Goal: Transaction & Acquisition: Purchase product/service

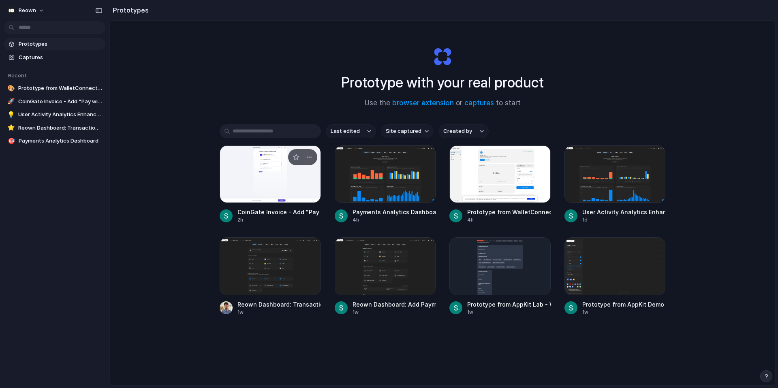
click at [279, 178] on div at bounding box center [270, 175] width 101 height 58
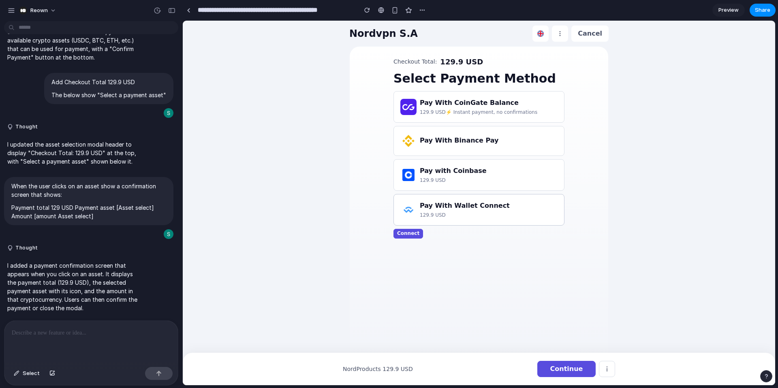
click at [469, 212] on p "129.9 USD" at bounding box center [465, 215] width 90 height 7
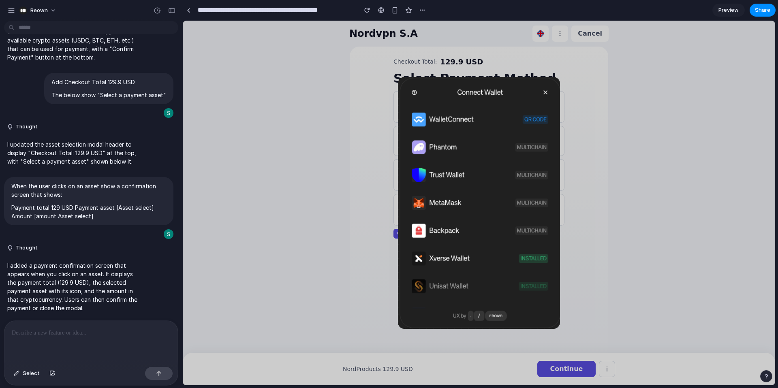
click at [447, 150] on img at bounding box center [479, 203] width 162 height 252
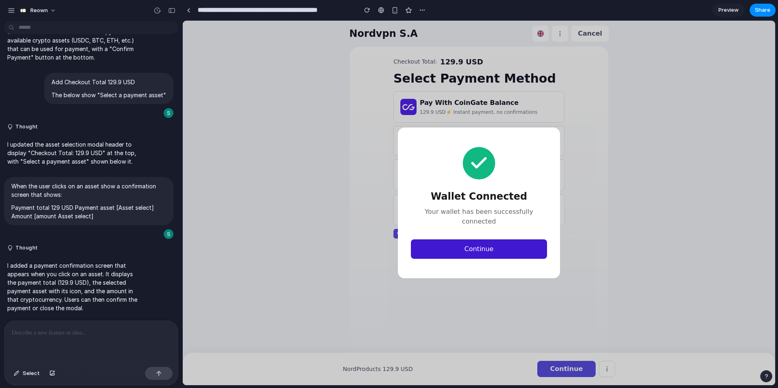
click at [474, 249] on button "Continue" at bounding box center [479, 249] width 136 height 19
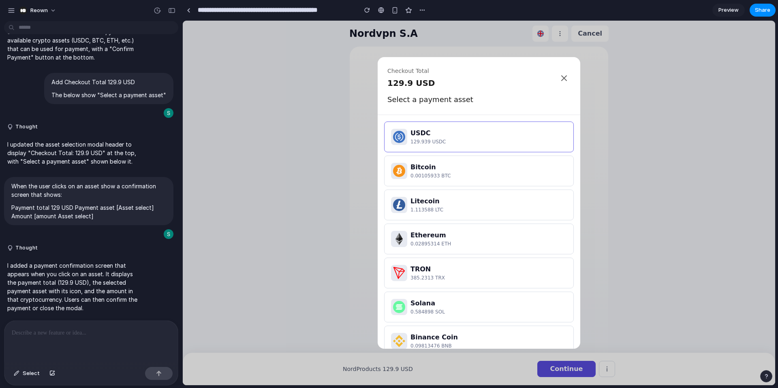
click at [431, 135] on div "USDC" at bounding box center [489, 133] width 156 height 10
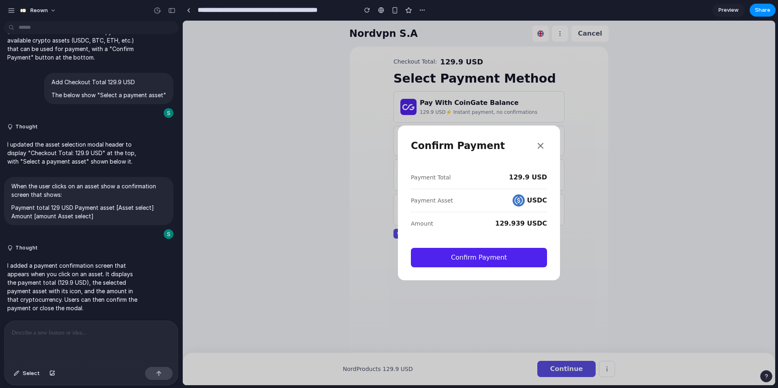
click at [542, 145] on icon at bounding box center [540, 145] width 5 height 5
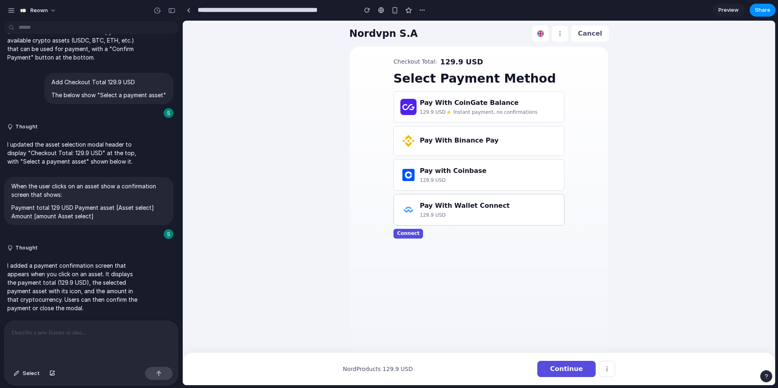
click at [461, 210] on h3 "Pay With Wallet Connect" at bounding box center [465, 206] width 90 height 10
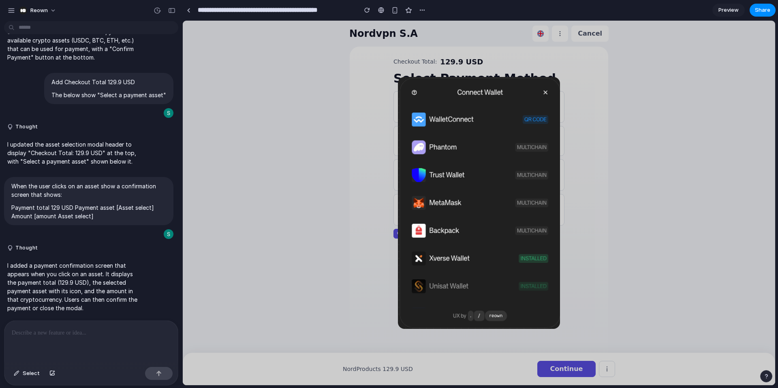
click at [442, 141] on img at bounding box center [479, 203] width 162 height 252
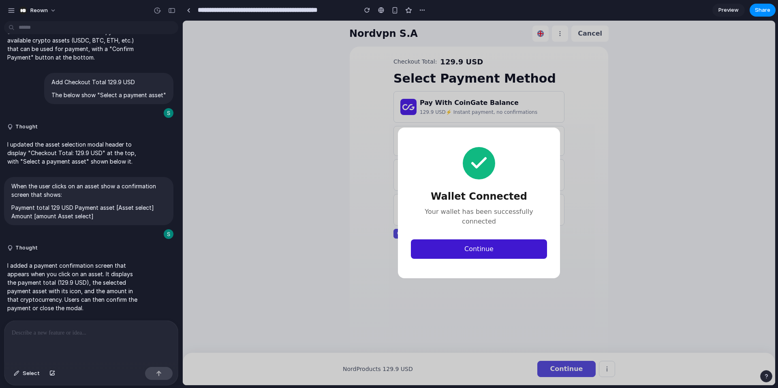
click at [475, 244] on button "Continue" at bounding box center [479, 249] width 136 height 19
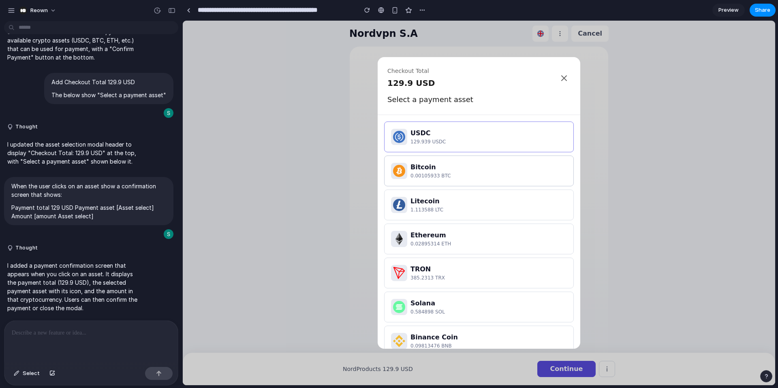
click at [445, 171] on div "Bitcoin" at bounding box center [489, 168] width 156 height 10
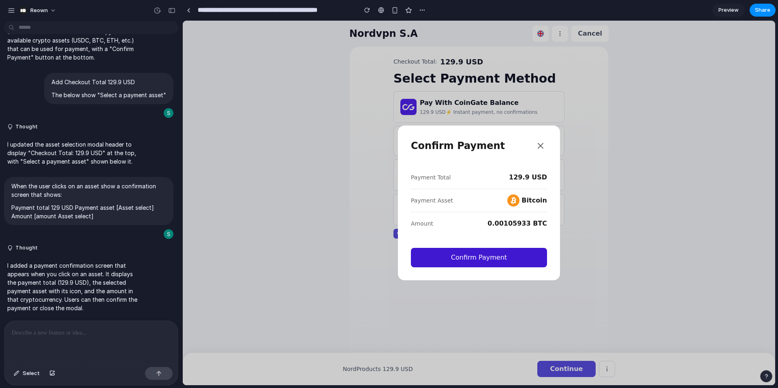
click at [471, 257] on button "Confirm Payment" at bounding box center [479, 257] width 136 height 19
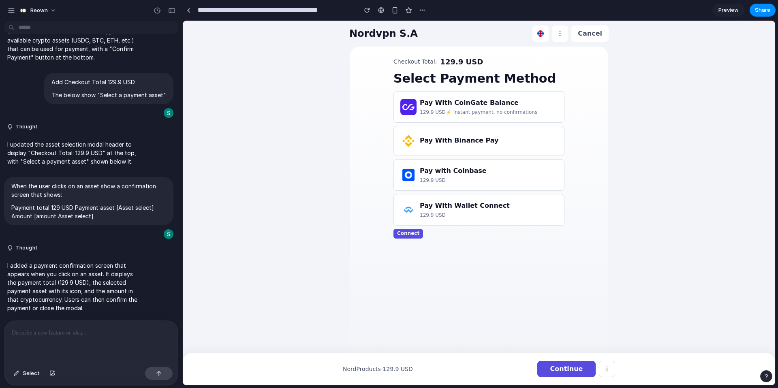
click at [45, 336] on p at bounding box center [91, 333] width 159 height 10
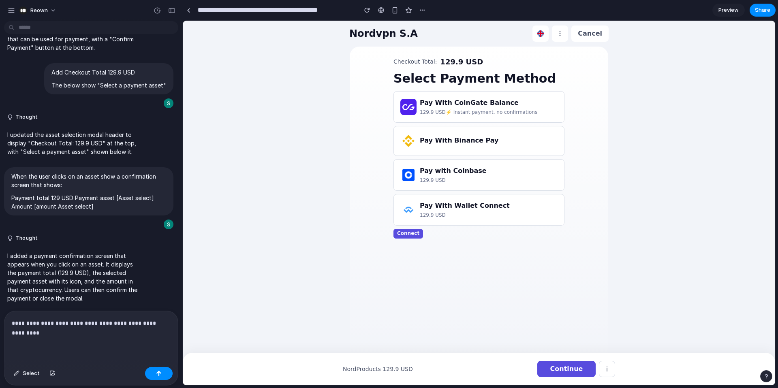
scroll to position [1255, 0]
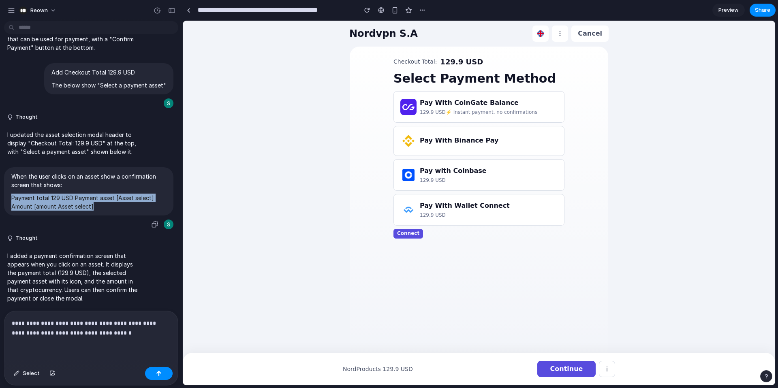
drag, startPoint x: 97, startPoint y: 206, endPoint x: 11, endPoint y: 196, distance: 86.5
click at [11, 196] on p "Payment total 129 USD Payment asset [Asset select] Amount [amount Asset select]" at bounding box center [88, 202] width 155 height 17
copy p "Payment total 129 USD Payment asset [Asset select] Amount [amount Asset select]"
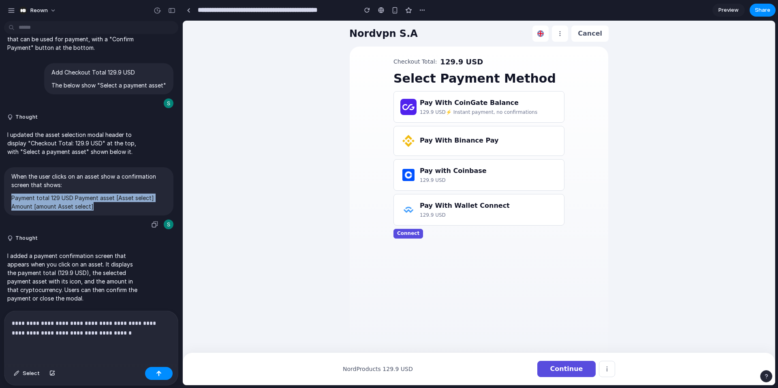
drag, startPoint x: 94, startPoint y: 227, endPoint x: 12, endPoint y: 219, distance: 83.0
click at [12, 211] on p "Payment total 129 USD Payment asset [Asset select] Amount [amount Asset select]" at bounding box center [88, 202] width 155 height 17
copy p "Payment total 129 USD Payment asset [Asset select] Amount [amount Asset select]"
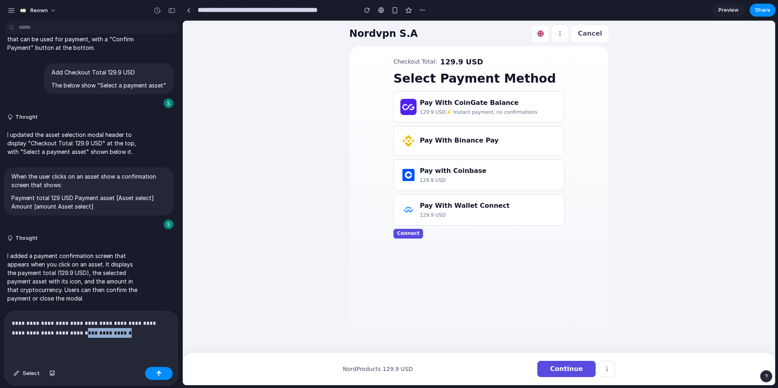
drag, startPoint x: 118, startPoint y: 330, endPoint x: 62, endPoint y: 333, distance: 56.8
click at [62, 333] on p "**********" at bounding box center [91, 328] width 159 height 19
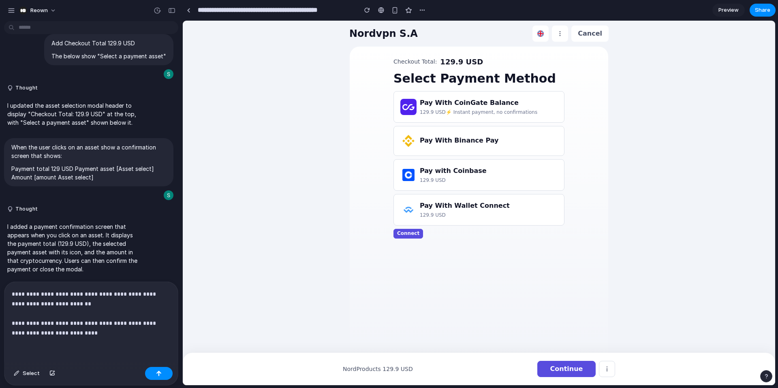
click at [74, 323] on p "**********" at bounding box center [91, 313] width 159 height 49
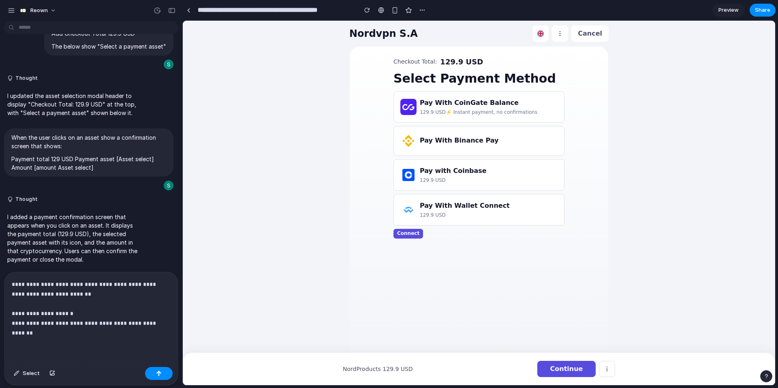
click at [92, 322] on p "**********" at bounding box center [91, 309] width 159 height 58
click at [160, 375] on div "button" at bounding box center [159, 374] width 6 height 6
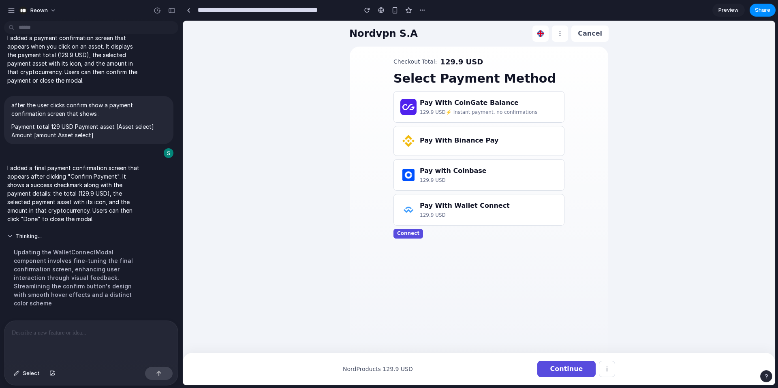
scroll to position [1473, 0]
click at [439, 171] on h3 "Pay with Coinbase" at bounding box center [453, 171] width 67 height 10
click at [434, 204] on h3 "Pay With Wallet Connect" at bounding box center [465, 206] width 90 height 10
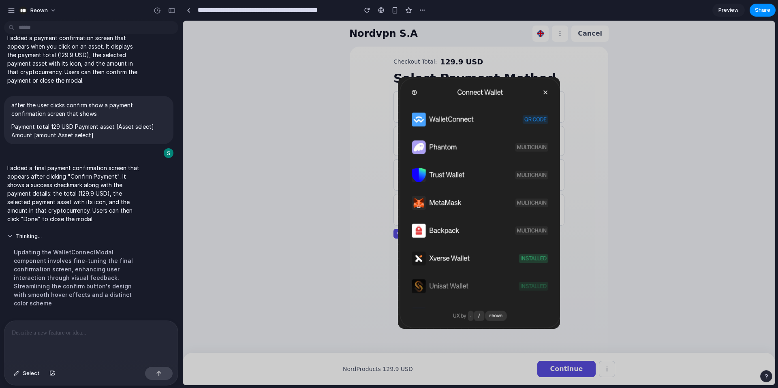
click at [441, 145] on img at bounding box center [479, 203] width 162 height 252
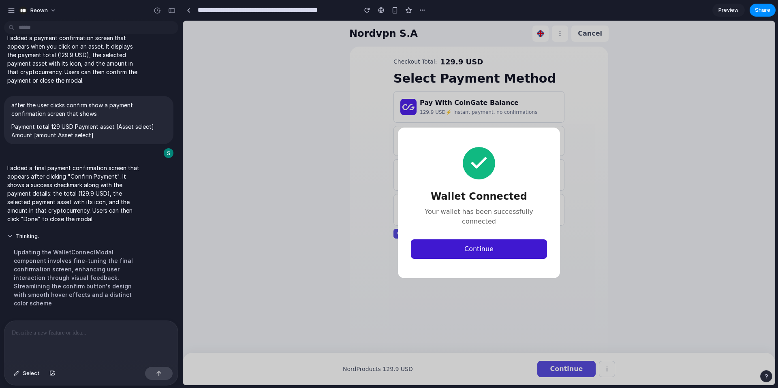
click at [474, 245] on button "Continue" at bounding box center [479, 249] width 136 height 19
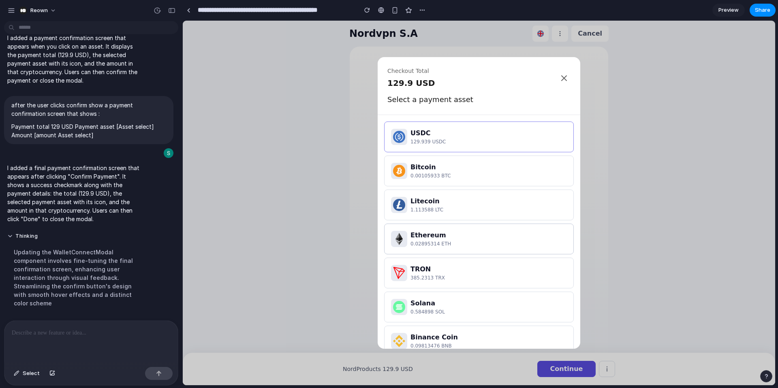
scroll to position [11, 0]
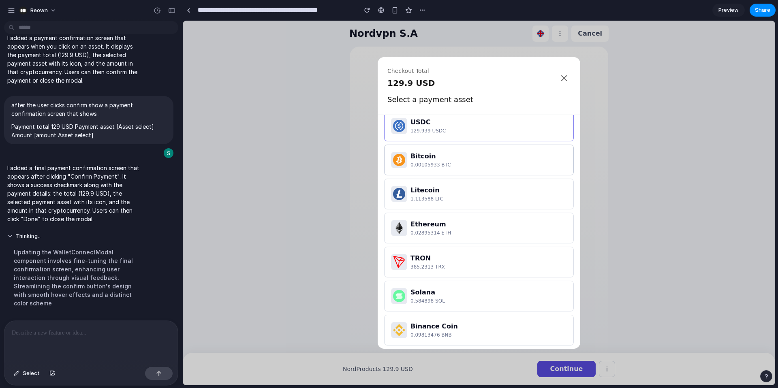
click at [459, 162] on p "0.00105933 BTC" at bounding box center [489, 164] width 156 height 7
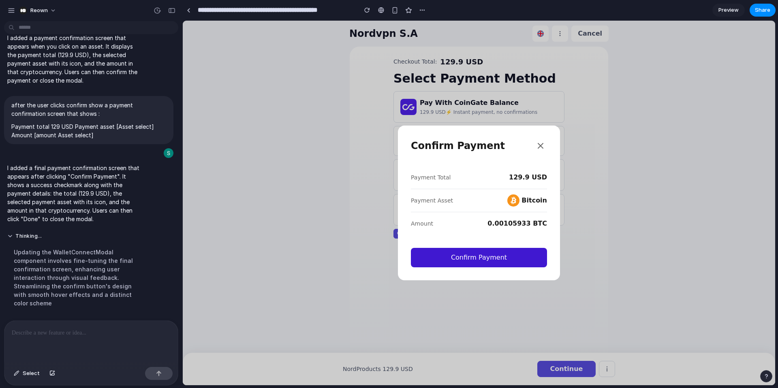
click at [472, 261] on button "Confirm Payment" at bounding box center [479, 257] width 136 height 19
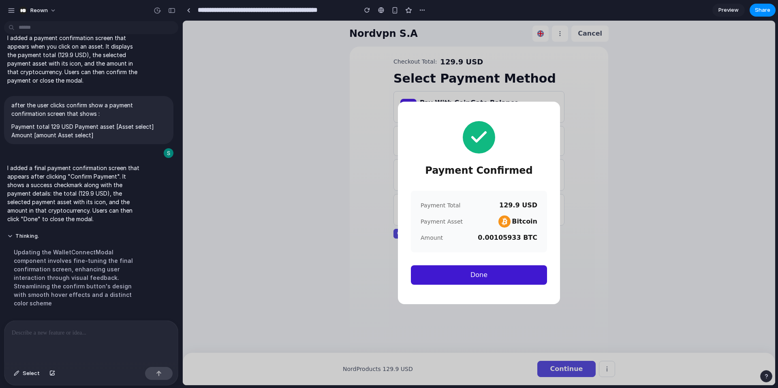
click at [476, 276] on button "Done" at bounding box center [479, 275] width 136 height 19
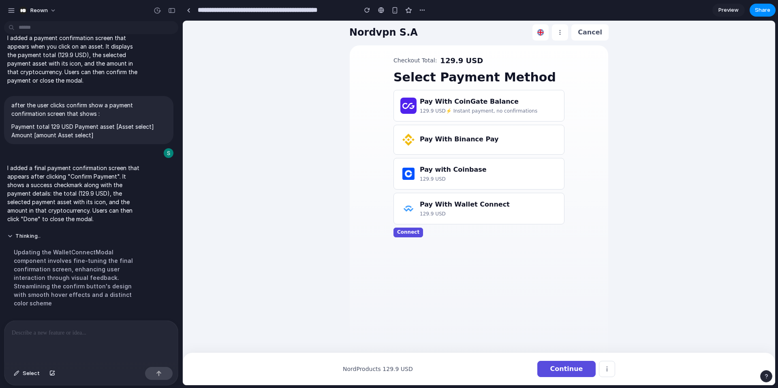
scroll to position [2, 0]
click at [79, 335] on p at bounding box center [91, 333] width 159 height 10
click at [413, 231] on button "Connect" at bounding box center [409, 232] width 30 height 10
click at [472, 260] on div "Checkout Total: 129.9 USD Select Payment Method Pay With CoinGate Balance 129.9…" at bounding box center [479, 208] width 259 height 326
drag, startPoint x: 30, startPoint y: 375, endPoint x: 145, endPoint y: 345, distance: 119.0
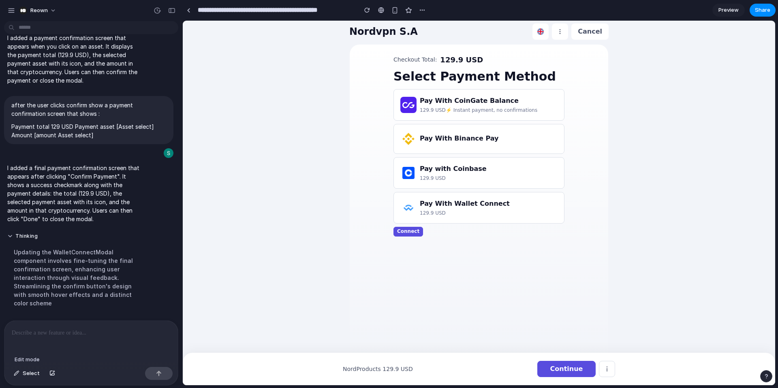
click at [30, 375] on span "Select" at bounding box center [31, 374] width 17 height 8
click at [404, 231] on div at bounding box center [479, 203] width 593 height 365
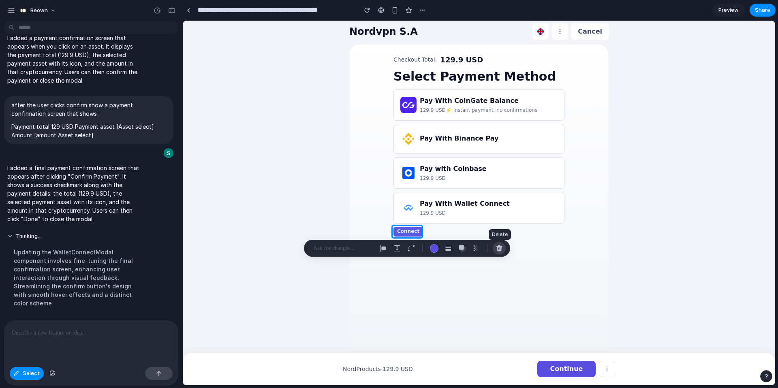
click at [499, 248] on div "button" at bounding box center [499, 248] width 7 height 7
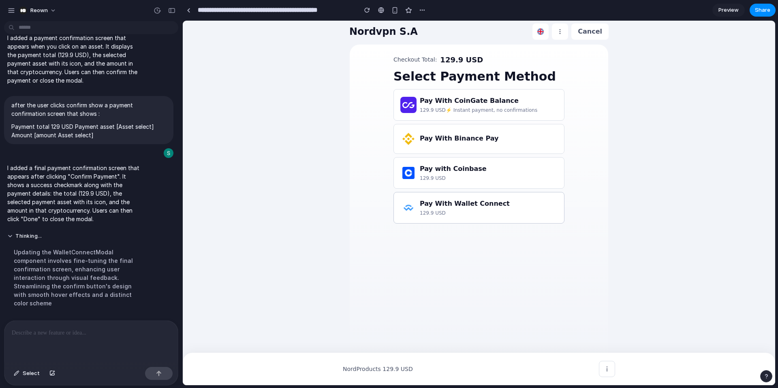
click at [482, 208] on h3 "Pay With Wallet Connect" at bounding box center [465, 204] width 90 height 10
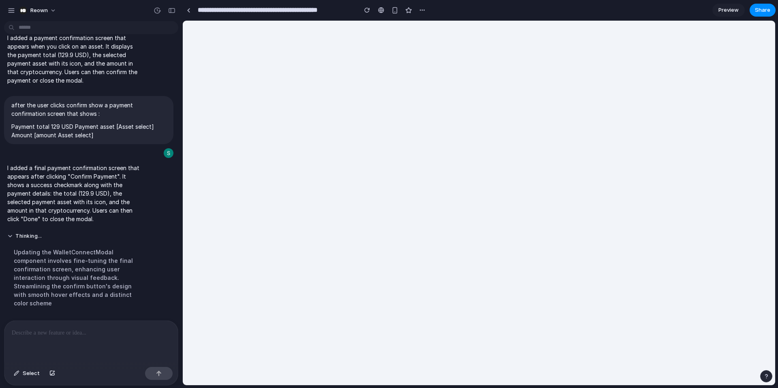
scroll to position [0, 0]
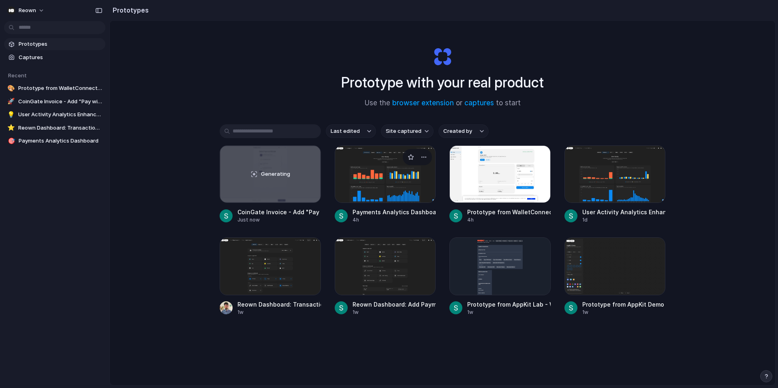
click at [390, 182] on div at bounding box center [385, 175] width 101 height 58
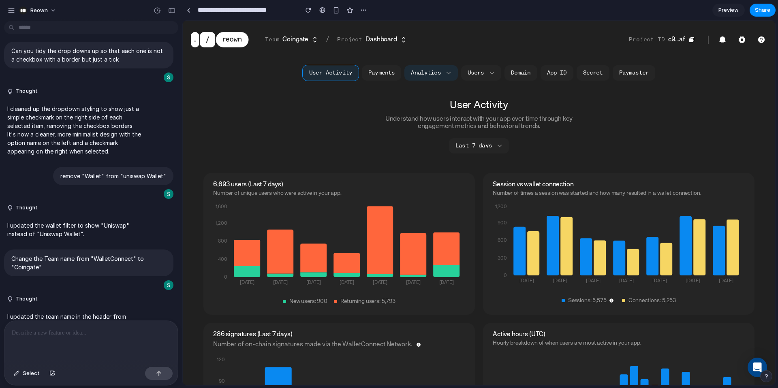
click at [731, 10] on span "Preview" at bounding box center [729, 10] width 20 height 8
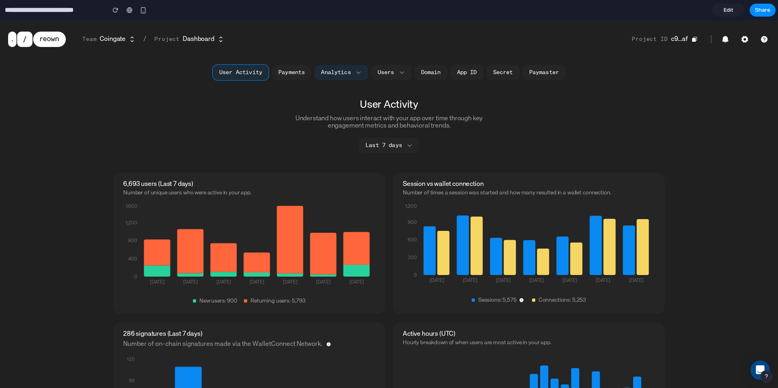
click at [295, 74] on button "Payments" at bounding box center [291, 72] width 39 height 15
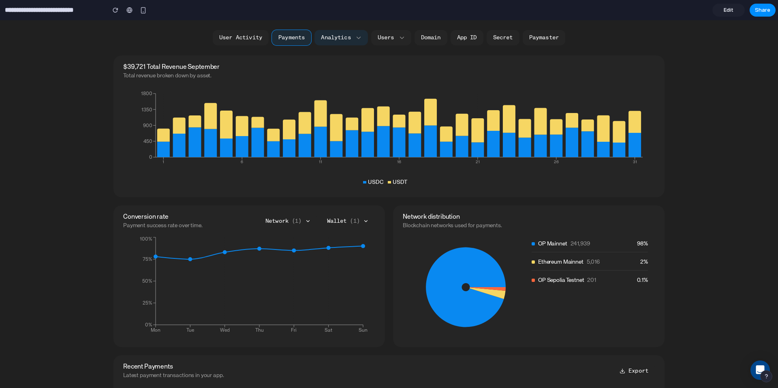
scroll to position [124, 0]
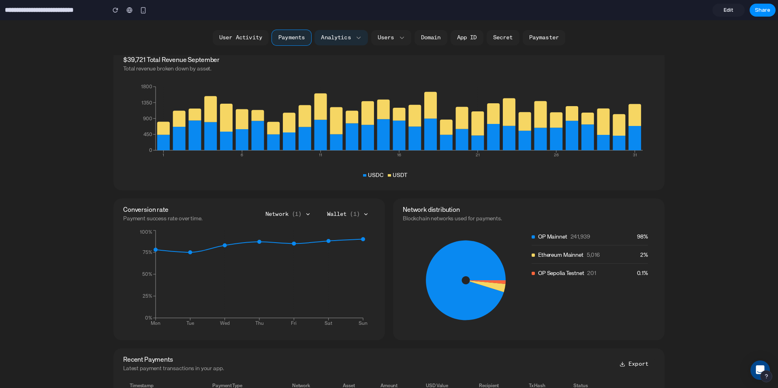
click at [290, 215] on button "Network ( 1 )" at bounding box center [288, 214] width 58 height 15
click at [289, 236] on span "Base" at bounding box center [283, 239] width 11 height 6
click at [306, 202] on div "Conversion rate Payment success rate over time. Network ( 2 ) Eth mainnet Base …" at bounding box center [249, 270] width 272 height 142
click at [358, 215] on span "( 1 )" at bounding box center [355, 215] width 10 height 6
click at [352, 240] on button "Trust" at bounding box center [354, 239] width 42 height 6
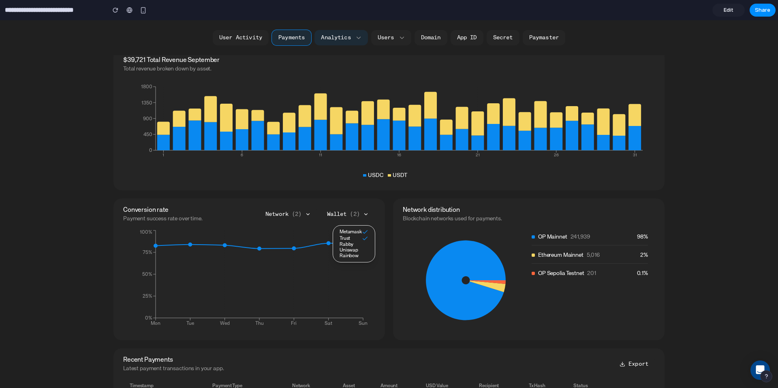
click at [351, 244] on span "Rabby" at bounding box center [347, 245] width 14 height 6
click at [351, 252] on span "Uniswap" at bounding box center [349, 251] width 19 height 6
click at [341, 203] on div "Conversion rate Payment success rate over time. Network ( 2 ) Wallet ( 4 ) Meta…" at bounding box center [249, 270] width 272 height 142
click at [343, 215] on button "Wallet ( 4 )" at bounding box center [348, 214] width 55 height 15
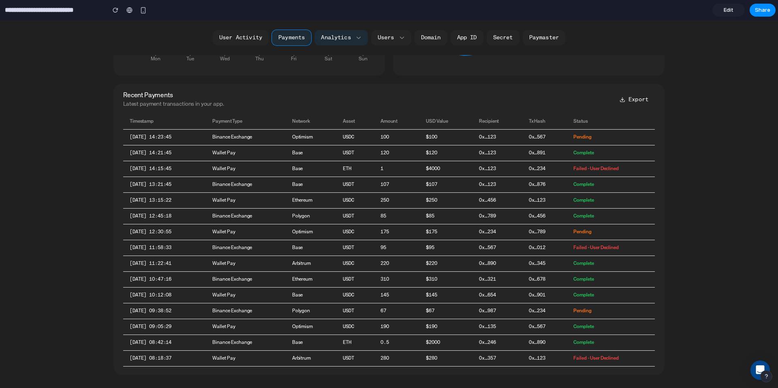
scroll to position [383, 0]
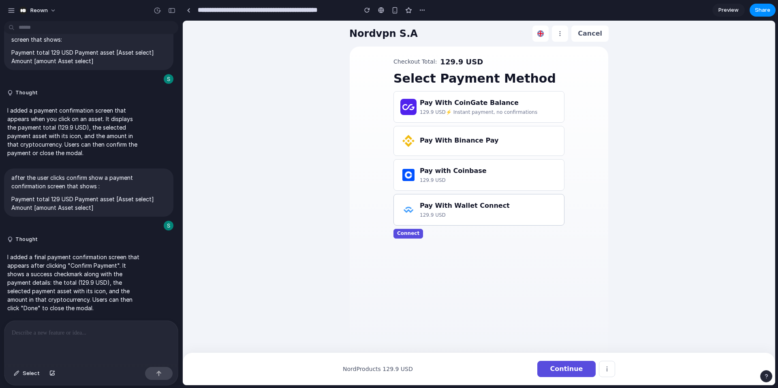
click at [447, 207] on h3 "Pay With Wallet Connect" at bounding box center [465, 206] width 90 height 10
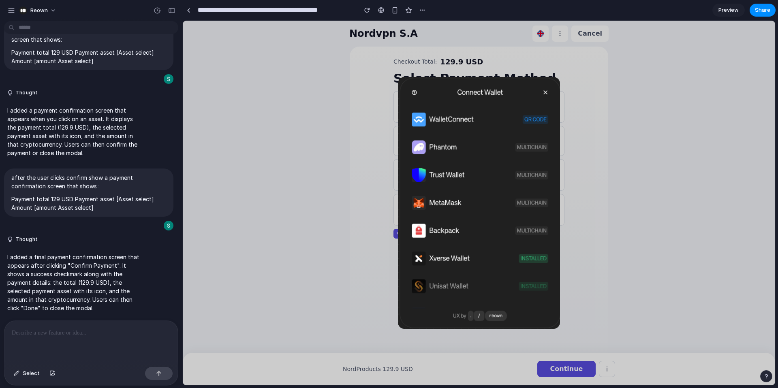
click at [436, 149] on img at bounding box center [479, 203] width 162 height 252
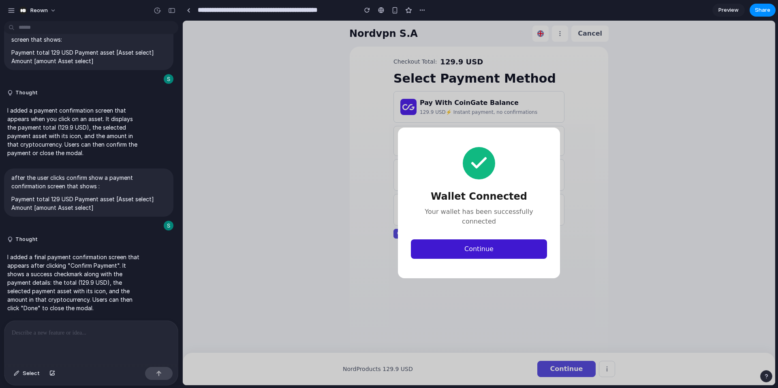
click at [470, 242] on button "Continue" at bounding box center [479, 249] width 136 height 19
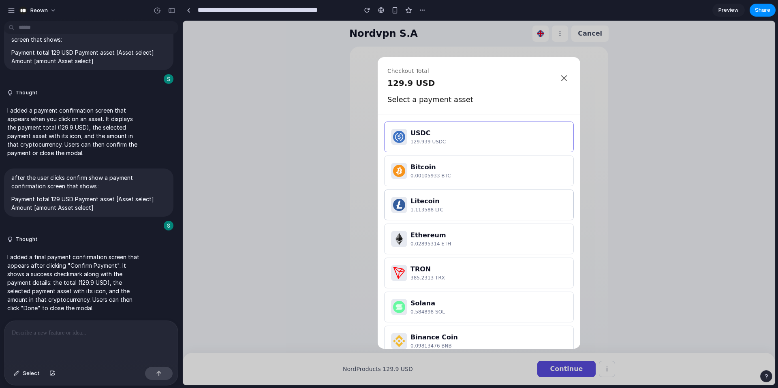
click at [452, 200] on div "Litecoin" at bounding box center [489, 202] width 156 height 10
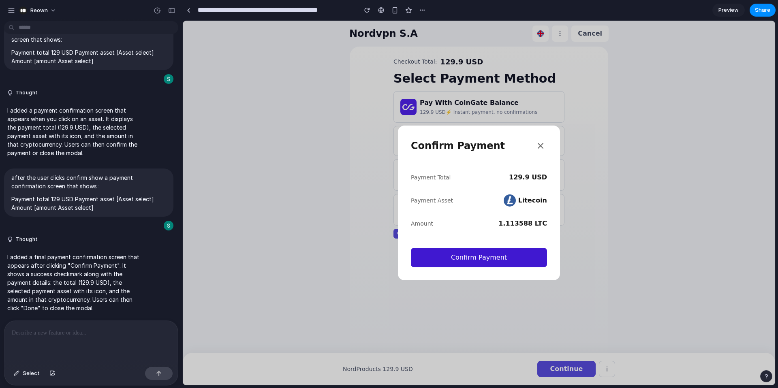
click at [473, 255] on button "Confirm Payment" at bounding box center [479, 257] width 136 height 19
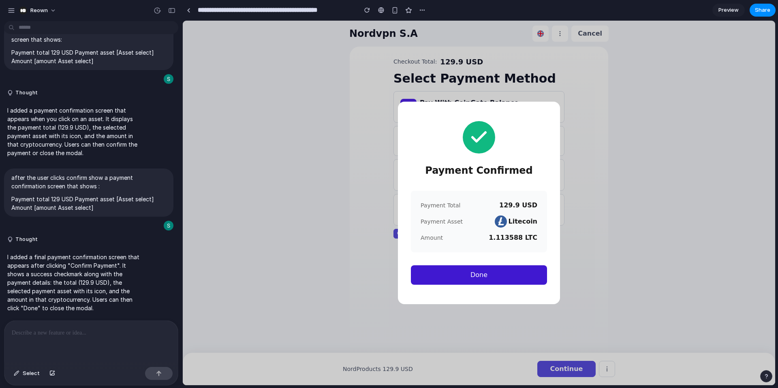
click at [467, 270] on button "Done" at bounding box center [479, 275] width 136 height 19
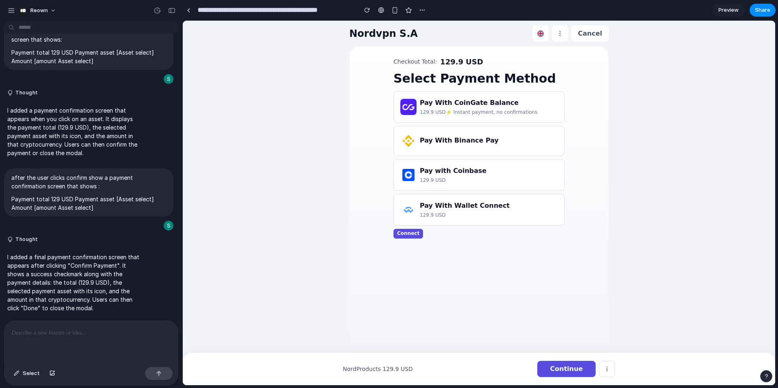
scroll to position [1400, 0]
click at [473, 205] on h3 "Pay With Wallet Connect" at bounding box center [465, 206] width 90 height 10
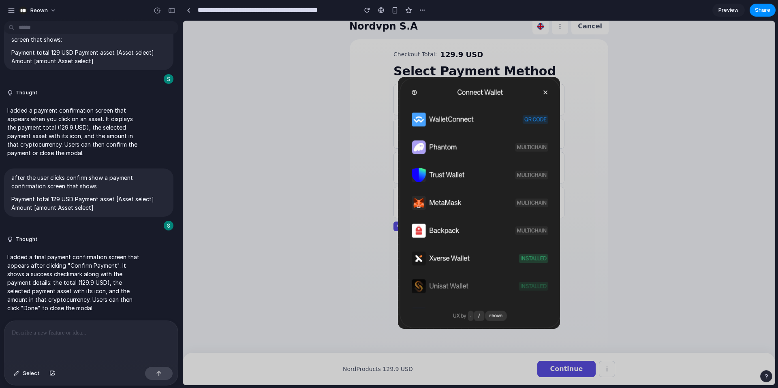
scroll to position [0, 0]
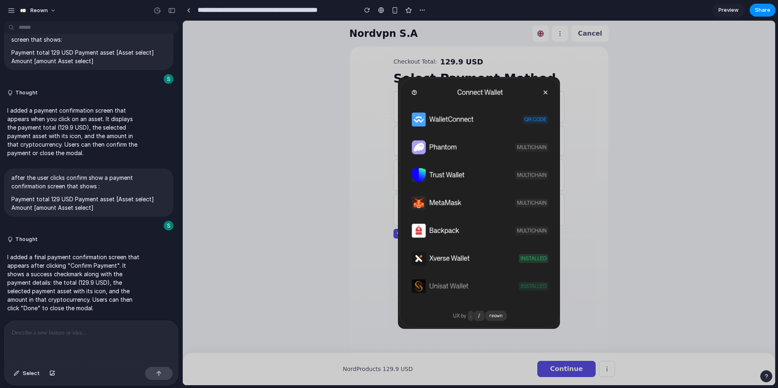
click at [473, 118] on img at bounding box center [479, 203] width 162 height 252
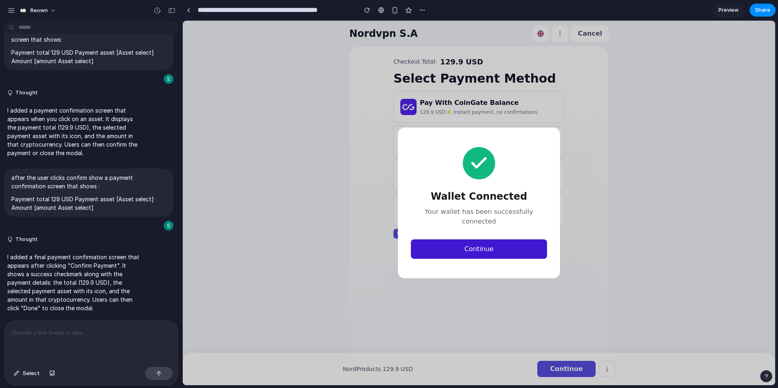
click at [486, 246] on button "Continue" at bounding box center [479, 249] width 136 height 19
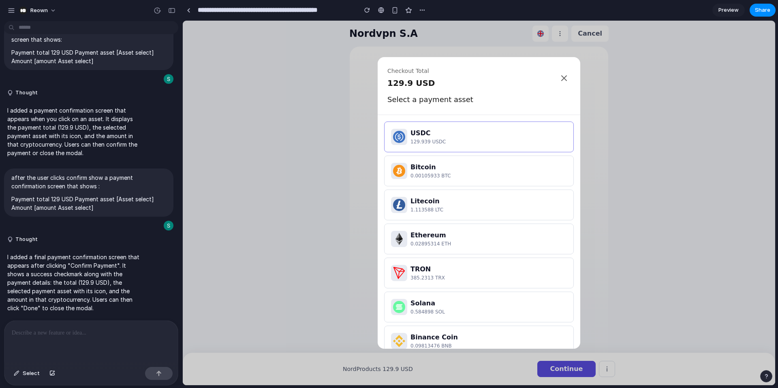
click at [567, 76] on icon at bounding box center [564, 78] width 10 height 10
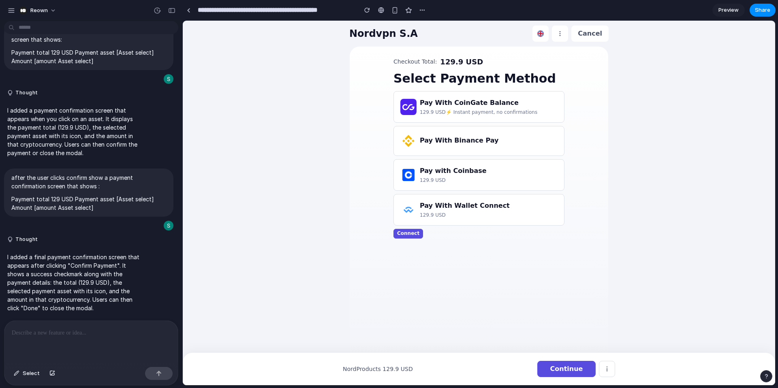
scroll to position [1400, 0]
click at [47, 335] on p at bounding box center [91, 333] width 159 height 10
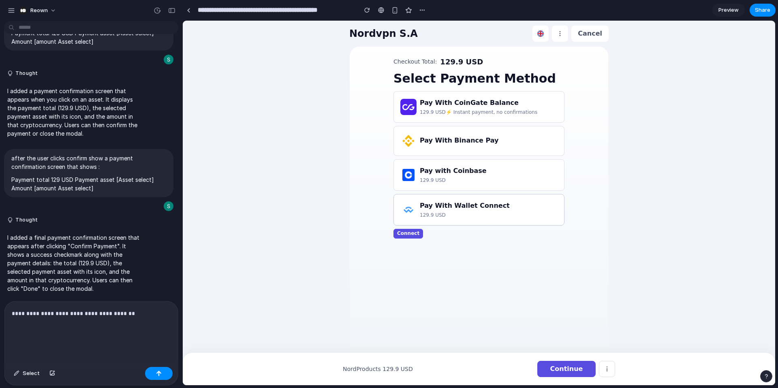
click at [452, 207] on h3 "Pay With Wallet Connect" at bounding box center [465, 206] width 90 height 10
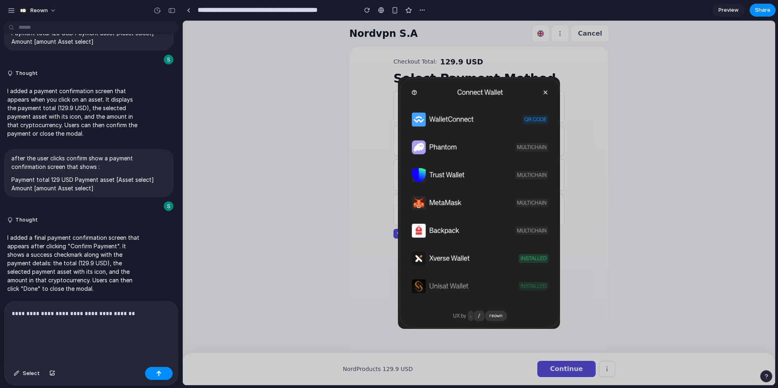
click at [445, 121] on img at bounding box center [479, 203] width 162 height 252
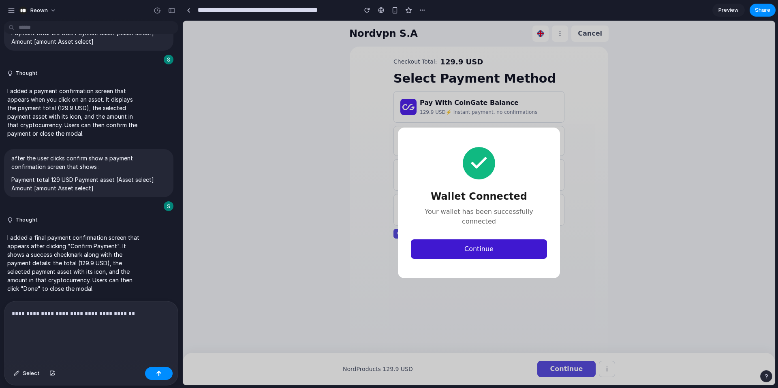
click at [467, 253] on button "Continue" at bounding box center [479, 249] width 136 height 19
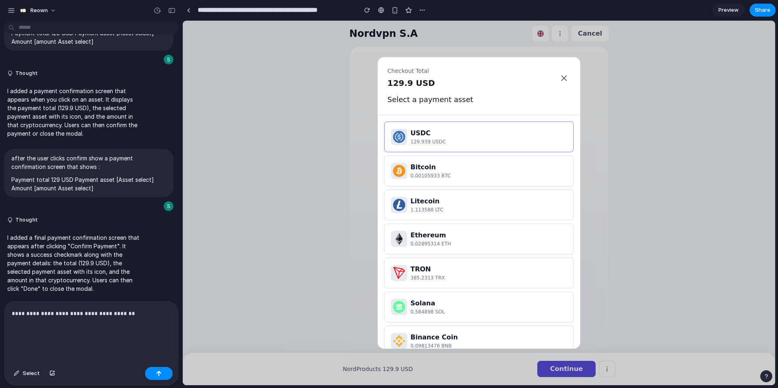
click at [59, 340] on div "**********" at bounding box center [90, 333] width 173 height 62
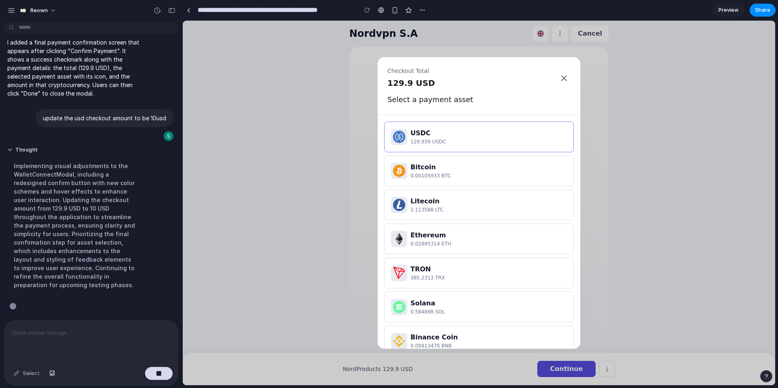
scroll to position [1607, 0]
click at [567, 77] on icon at bounding box center [564, 78] width 10 height 10
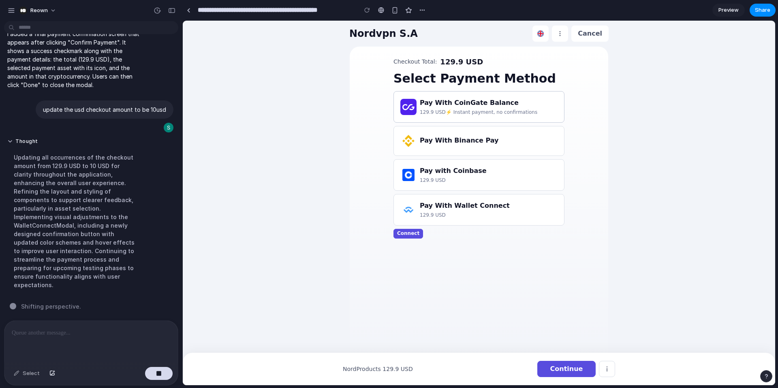
click at [456, 109] on span "⚡️ Instant payment, no confirmations" at bounding box center [492, 112] width 92 height 7
click at [443, 211] on div "Pay With Wallet Connect 129.9 USD" at bounding box center [465, 210] width 90 height 18
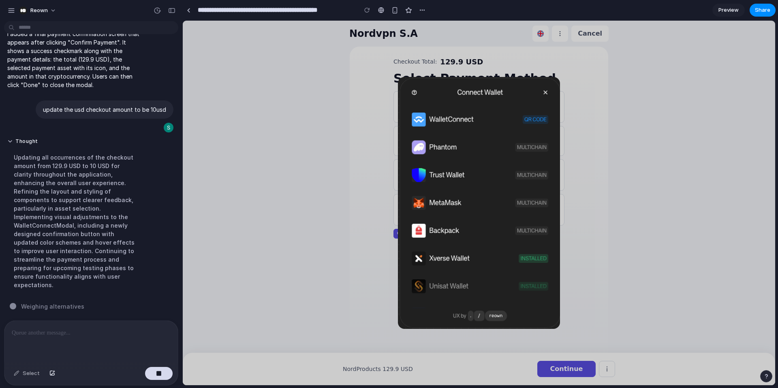
click at [445, 147] on img at bounding box center [479, 203] width 162 height 252
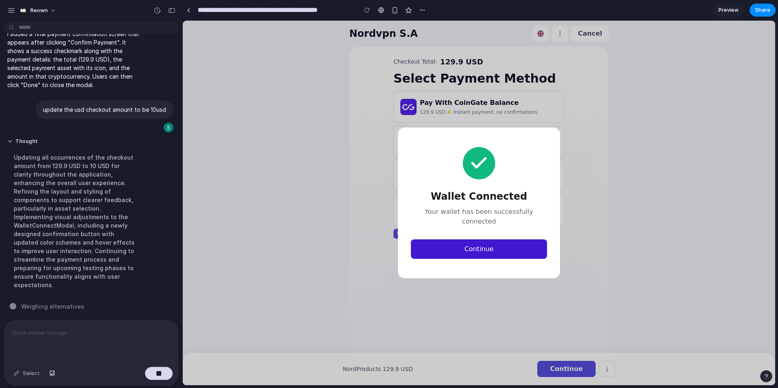
click at [469, 242] on button "Continue" at bounding box center [479, 249] width 136 height 19
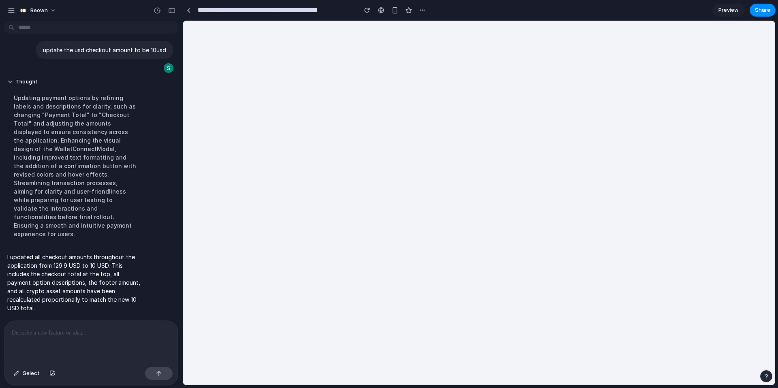
scroll to position [0, 0]
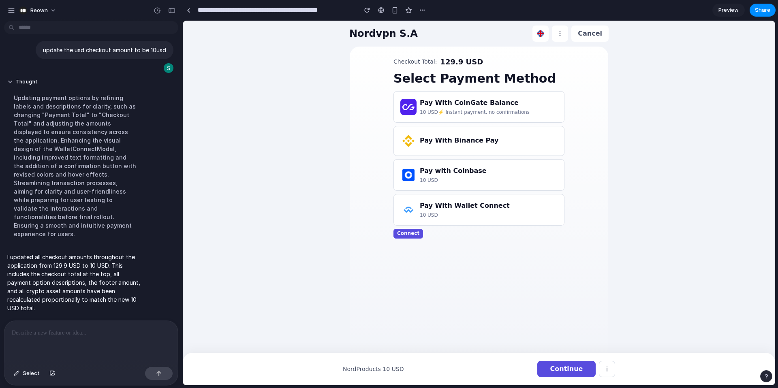
click at [447, 61] on span "129.9 USD" at bounding box center [461, 61] width 43 height 11
click at [32, 377] on span "Select" at bounding box center [31, 374] width 17 height 8
click at [451, 62] on div at bounding box center [479, 203] width 593 height 365
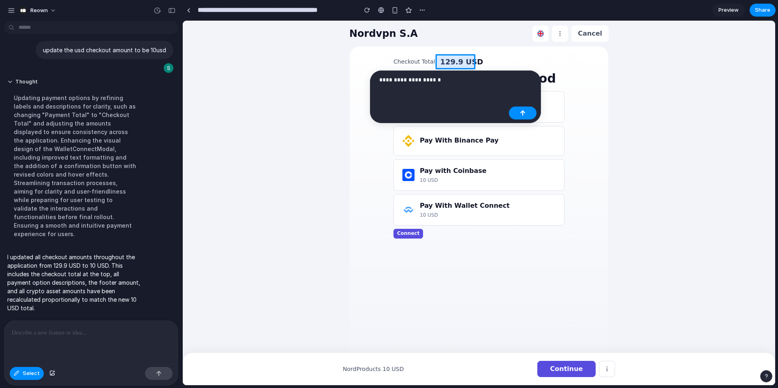
scroll to position [1724, 0]
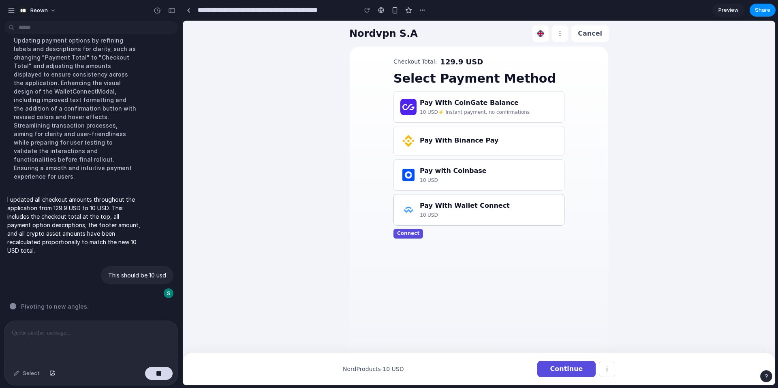
click at [440, 208] on h3 "Pay With Wallet Connect" at bounding box center [465, 206] width 90 height 10
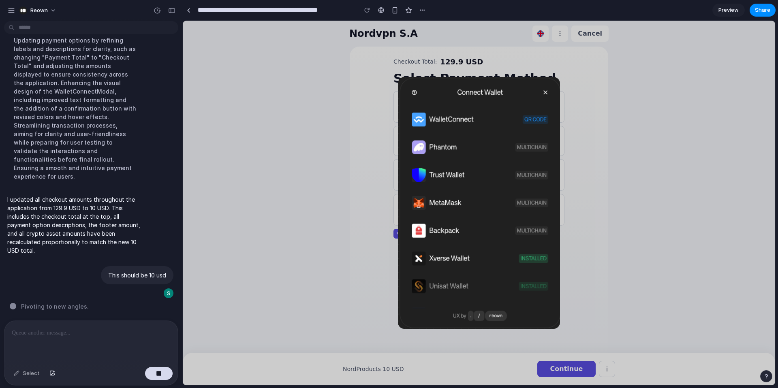
click at [446, 109] on img at bounding box center [479, 203] width 162 height 252
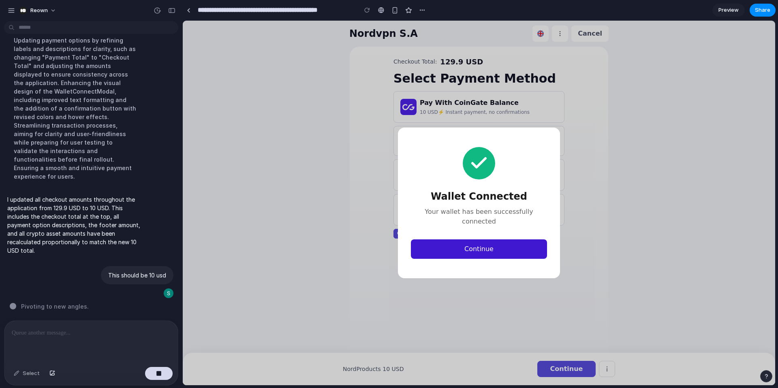
click at [478, 244] on button "Continue" at bounding box center [479, 249] width 136 height 19
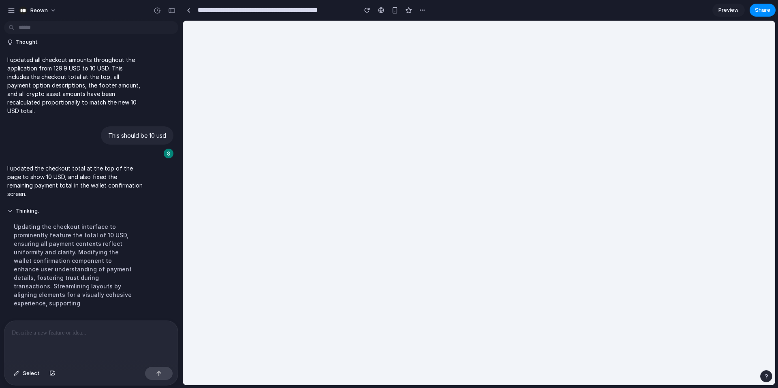
scroll to position [0, 0]
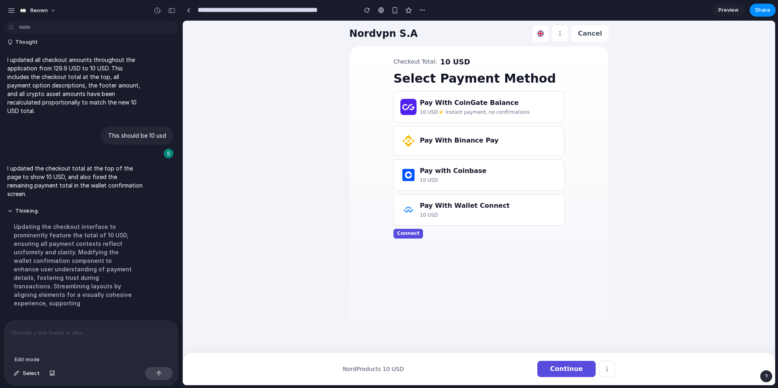
drag, startPoint x: 19, startPoint y: 375, endPoint x: 170, endPoint y: 327, distance: 158.3
click at [19, 375] on button "Select" at bounding box center [27, 373] width 34 height 13
click at [432, 180] on div at bounding box center [479, 203] width 593 height 365
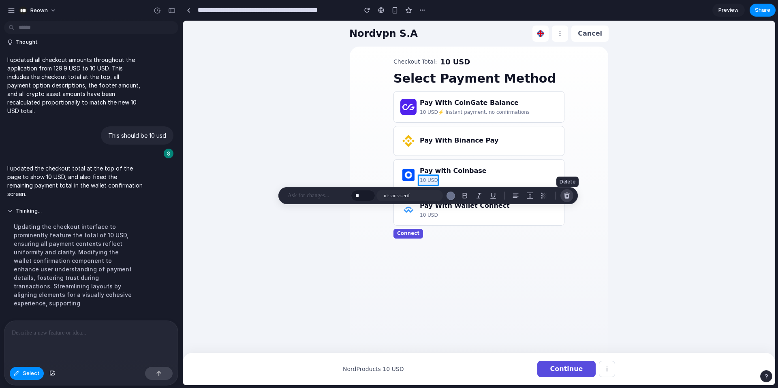
click at [568, 193] on div "button" at bounding box center [566, 195] width 7 height 7
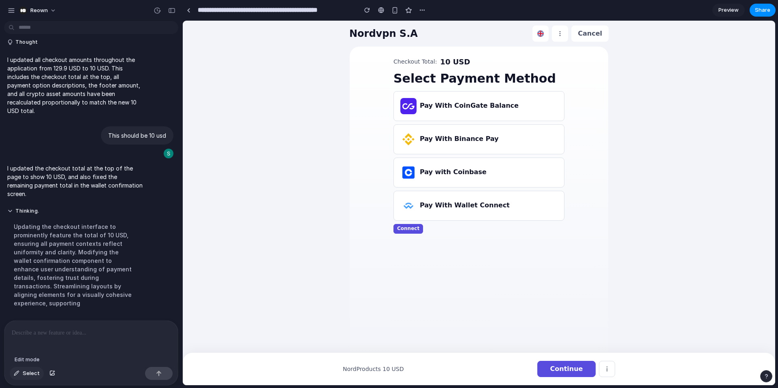
click at [29, 372] on span "Select" at bounding box center [31, 374] width 17 height 8
click at [403, 229] on div at bounding box center [479, 203] width 593 height 365
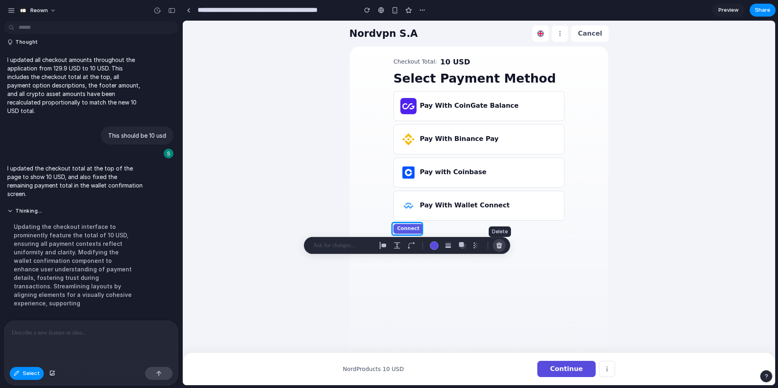
click at [500, 246] on div "button" at bounding box center [499, 245] width 7 height 7
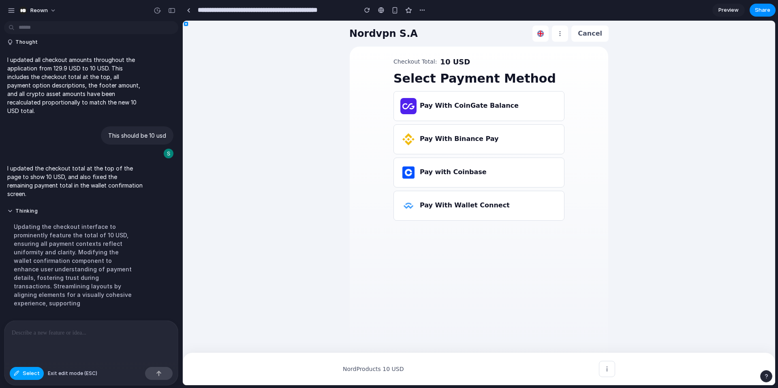
click at [24, 374] on span "Select" at bounding box center [31, 374] width 17 height 8
click at [441, 201] on h3 "Pay With Wallet Connect" at bounding box center [465, 206] width 90 height 10
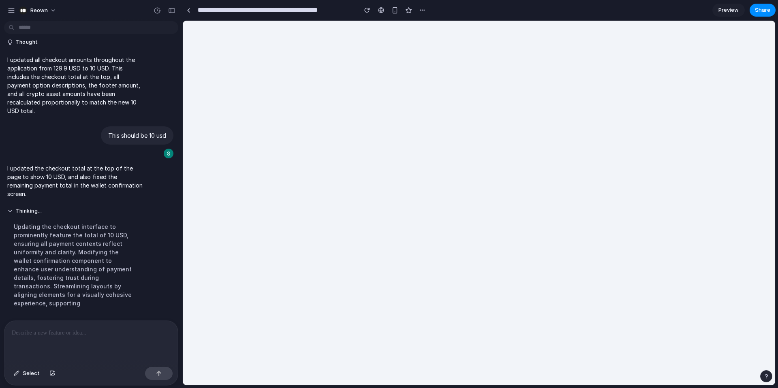
click at [45, 342] on div at bounding box center [90, 342] width 173 height 43
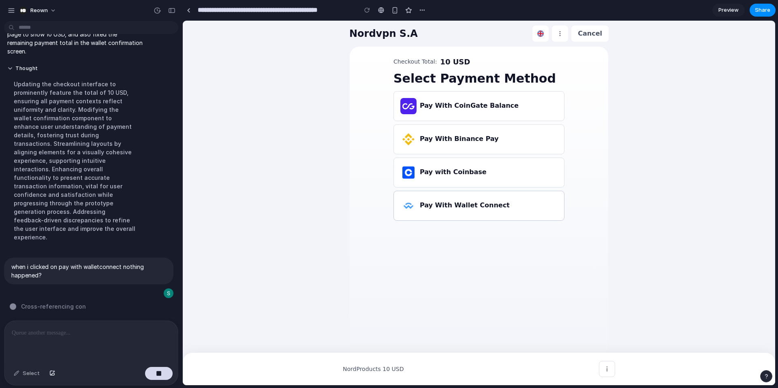
click at [424, 209] on h3 "Pay With Wallet Connect" at bounding box center [465, 206] width 90 height 10
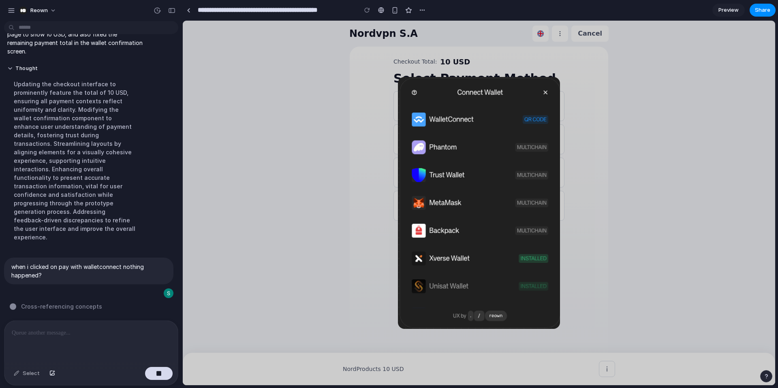
click at [443, 122] on img at bounding box center [479, 203] width 162 height 252
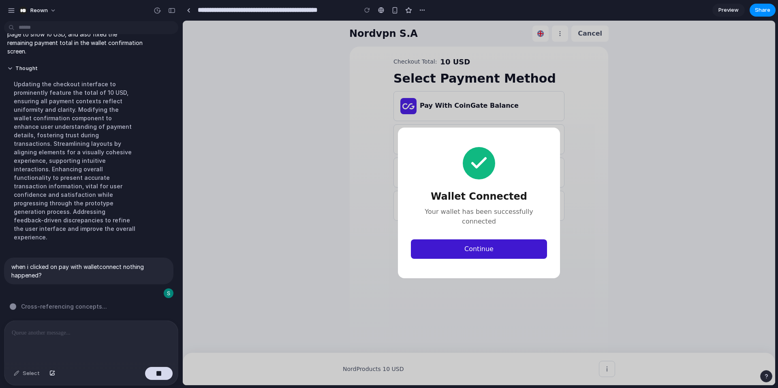
click at [467, 245] on button "Continue" at bounding box center [479, 249] width 136 height 19
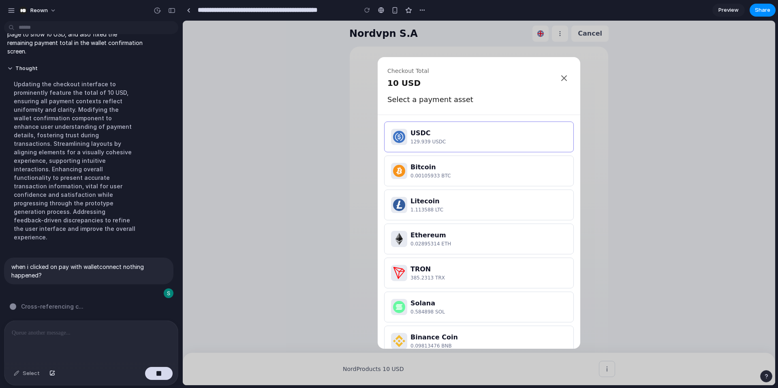
click at [32, 337] on p at bounding box center [91, 333] width 159 height 10
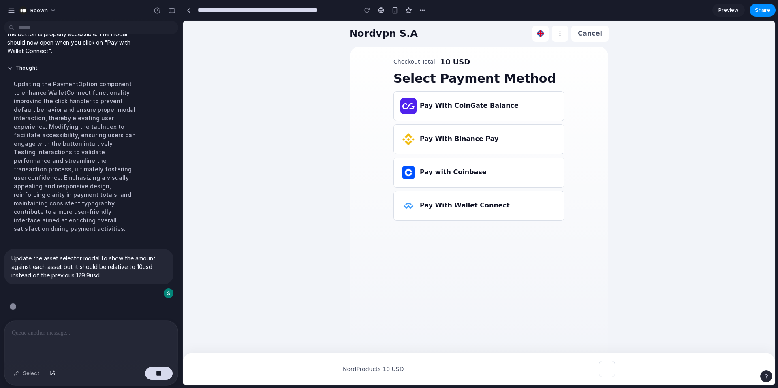
scroll to position [1974, 0]
click at [443, 205] on h3 "Pay With Wallet Connect" at bounding box center [465, 206] width 90 height 10
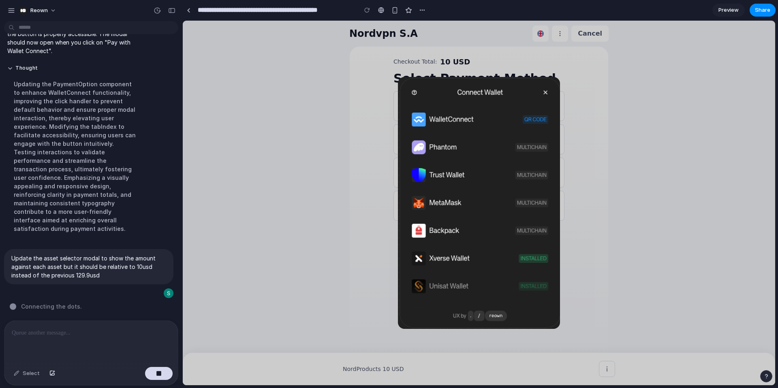
click at [447, 118] on img at bounding box center [479, 203] width 162 height 252
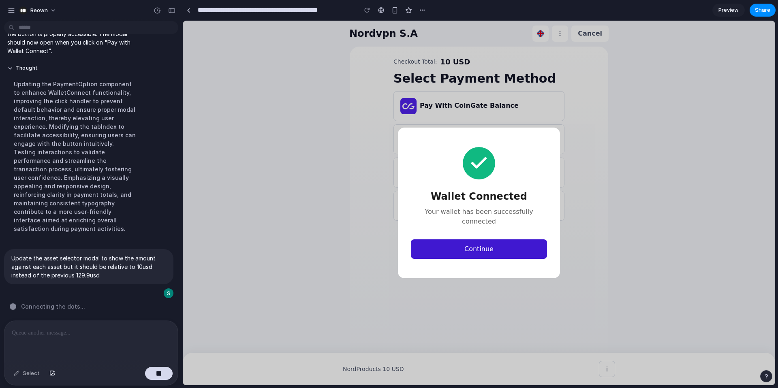
click at [469, 242] on button "Continue" at bounding box center [479, 249] width 136 height 19
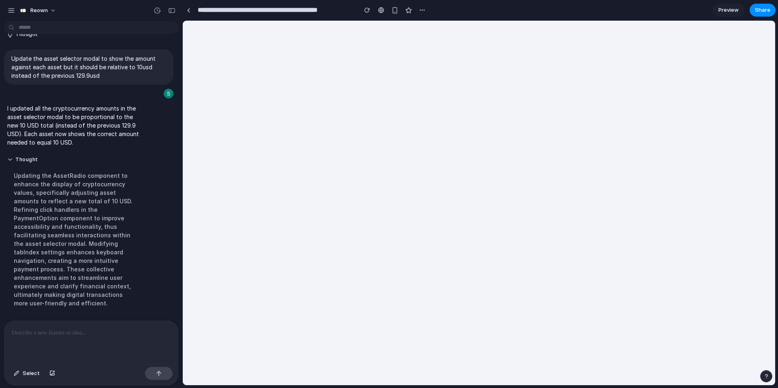
scroll to position [2008, 0]
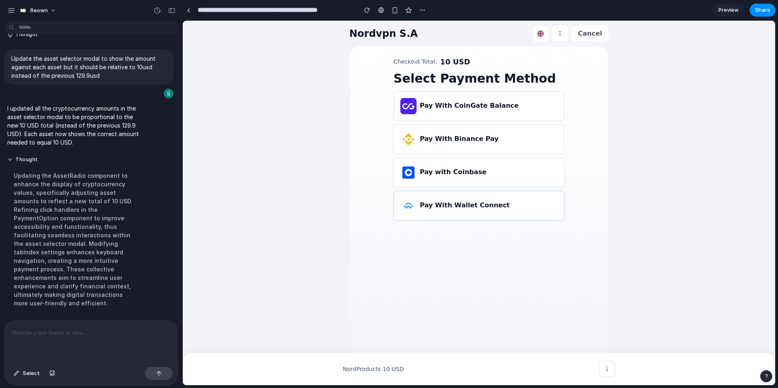
click at [451, 209] on h3 "Pay With Wallet Connect" at bounding box center [465, 206] width 90 height 10
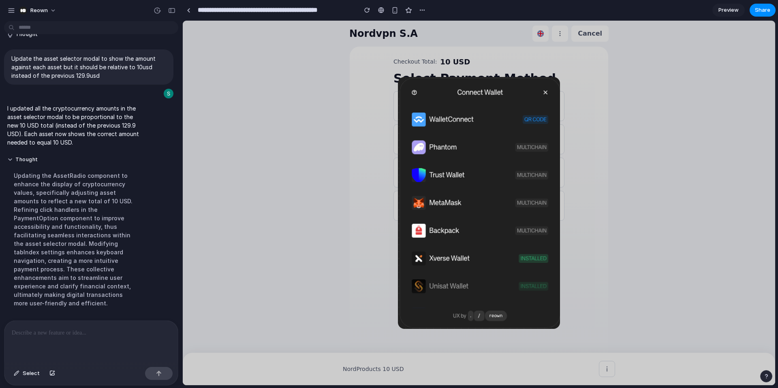
click at [436, 118] on img at bounding box center [479, 203] width 162 height 252
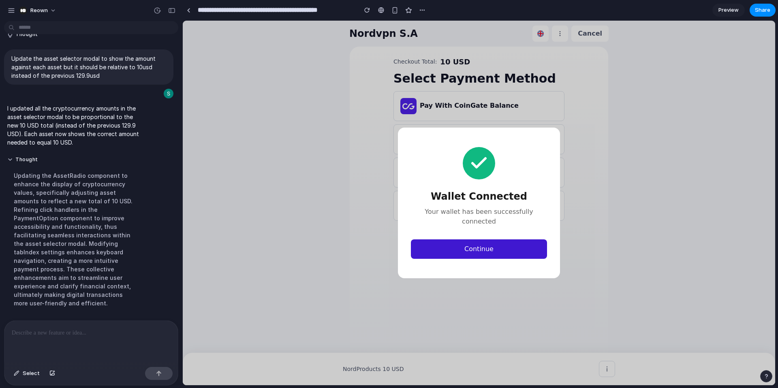
click at [479, 248] on button "Continue" at bounding box center [479, 249] width 136 height 19
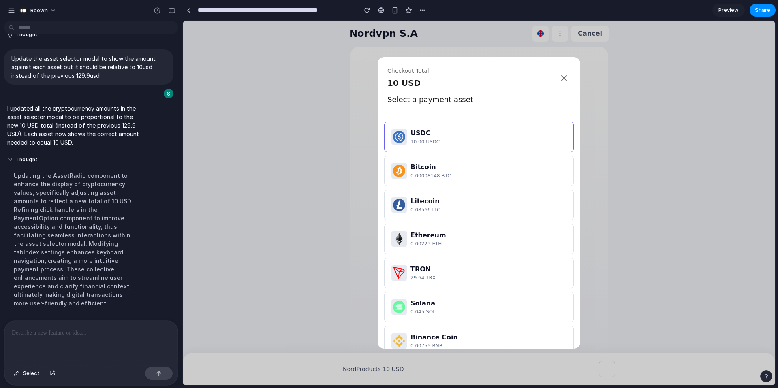
click at [421, 141] on p "10.00 USDC" at bounding box center [489, 141] width 156 height 7
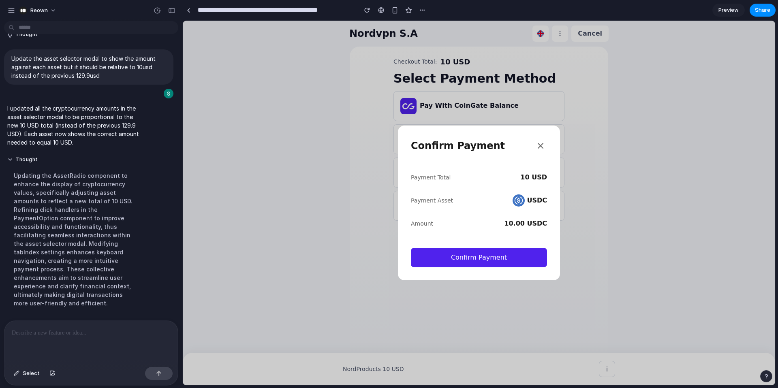
click at [64, 335] on p at bounding box center [91, 333] width 159 height 10
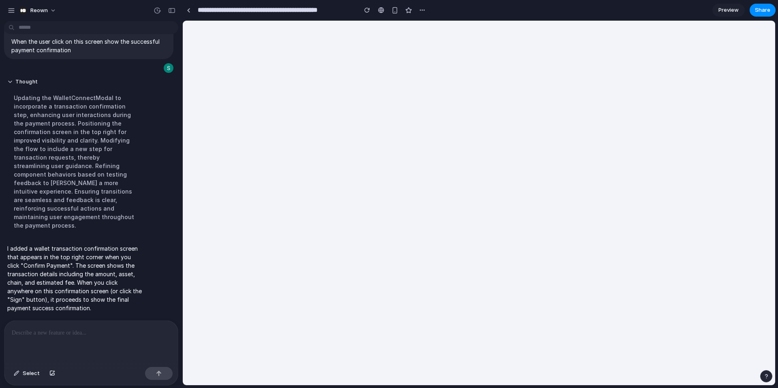
scroll to position [0, 0]
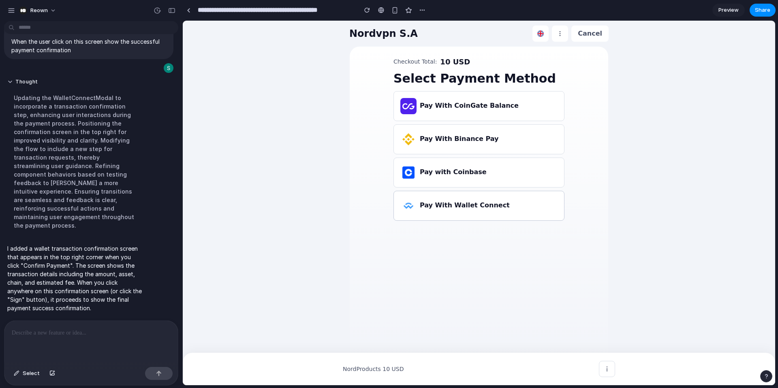
click at [444, 206] on h3 "Pay With Wallet Connect" at bounding box center [465, 206] width 90 height 10
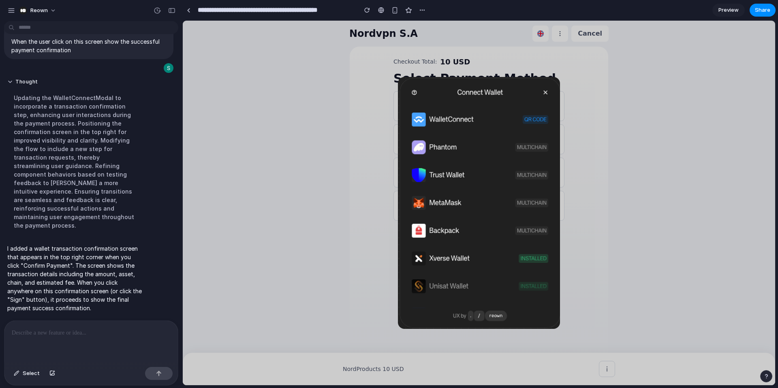
click at [448, 112] on img at bounding box center [479, 203] width 162 height 252
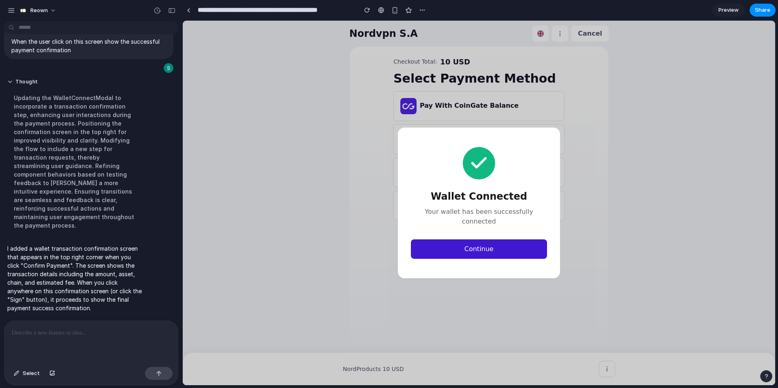
click at [484, 247] on button "Continue" at bounding box center [479, 249] width 136 height 19
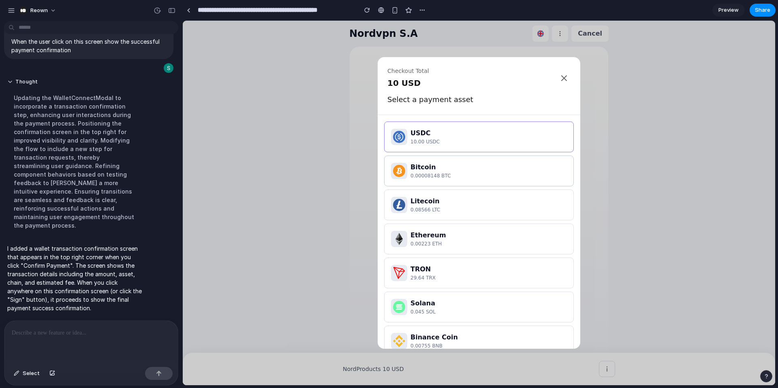
click at [435, 169] on div "Bitcoin" at bounding box center [489, 168] width 156 height 10
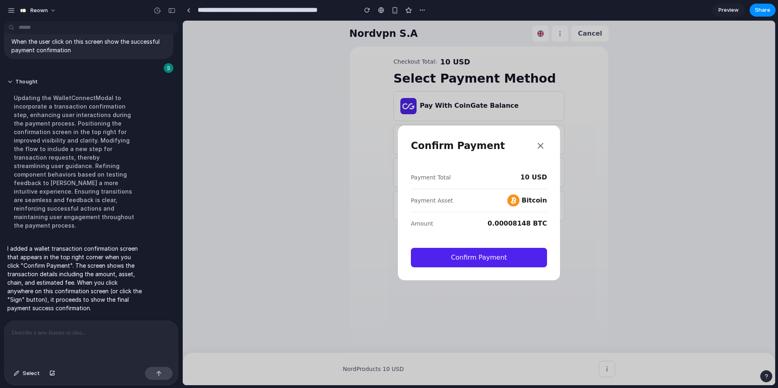
click at [541, 146] on icon at bounding box center [540, 145] width 5 height 5
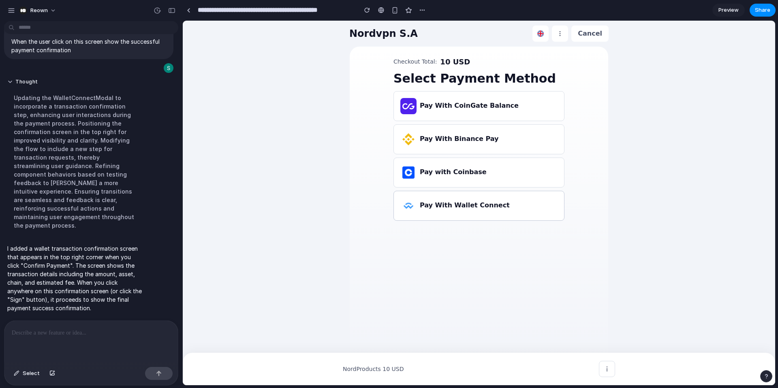
click at [449, 212] on div "Pay With Wallet Connect" at bounding box center [479, 205] width 170 height 29
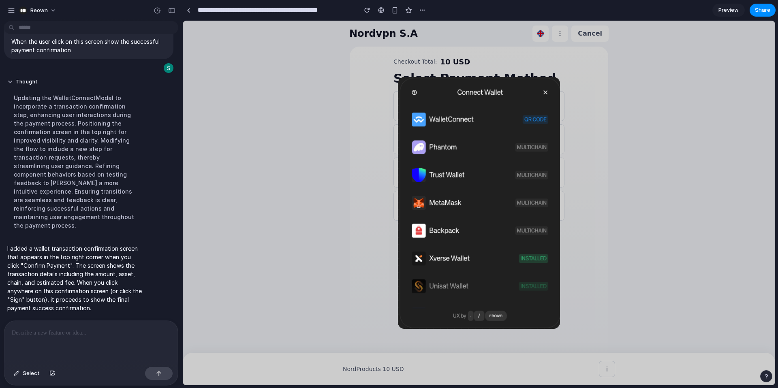
click at [440, 114] on img at bounding box center [479, 203] width 162 height 252
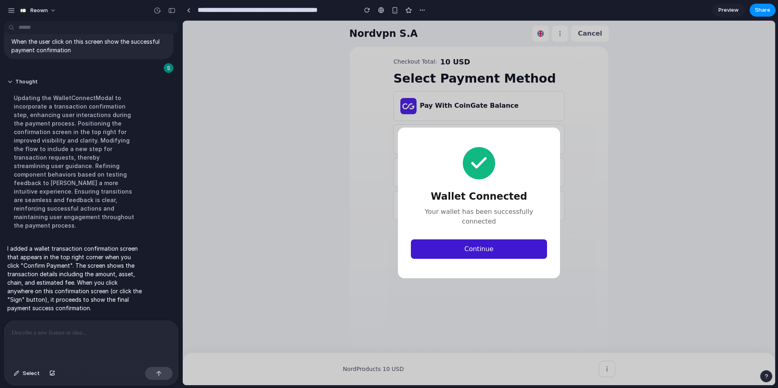
click at [463, 240] on button "Continue" at bounding box center [479, 249] width 136 height 19
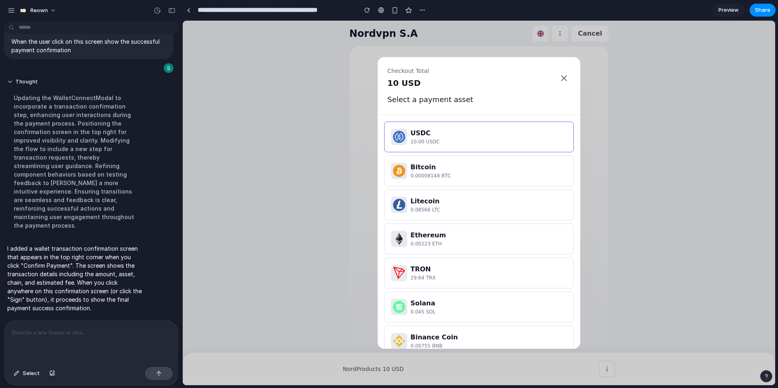
click at [424, 138] on p "10.00 USDC" at bounding box center [489, 141] width 156 height 7
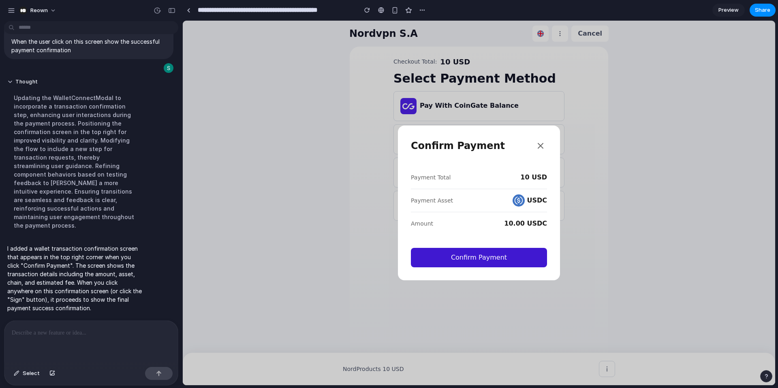
click at [459, 266] on button "Confirm Payment" at bounding box center [479, 257] width 136 height 19
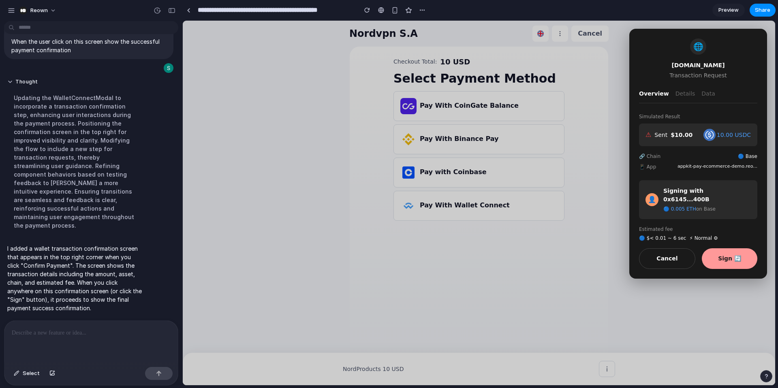
click at [32, 328] on p at bounding box center [91, 333] width 159 height 10
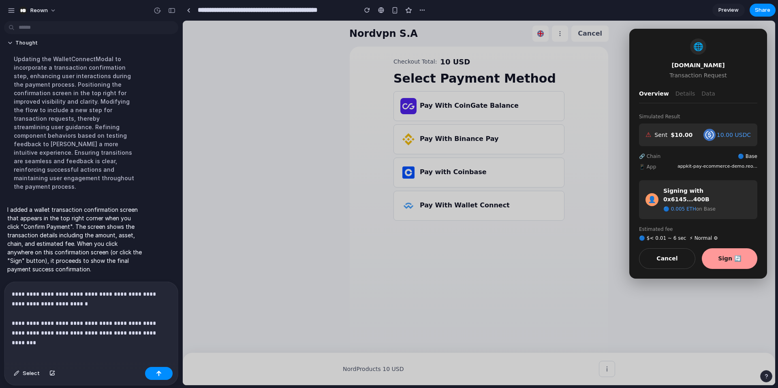
scroll to position [2512, 0]
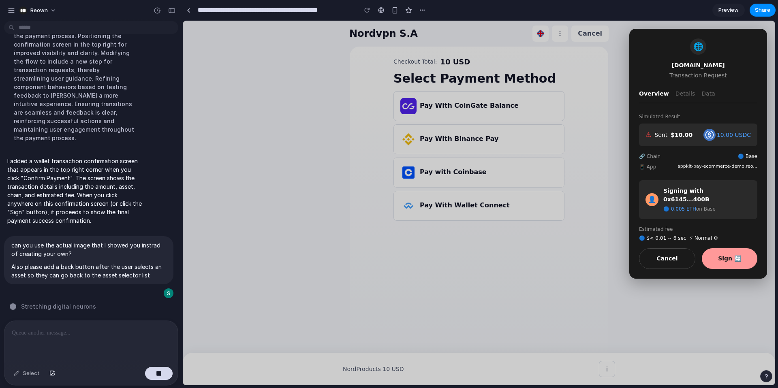
click at [708, 226] on div "Estimated fee 🔵 $< 0.01 ~ 6 sec ⚡ Normal ⚙" at bounding box center [698, 234] width 118 height 16
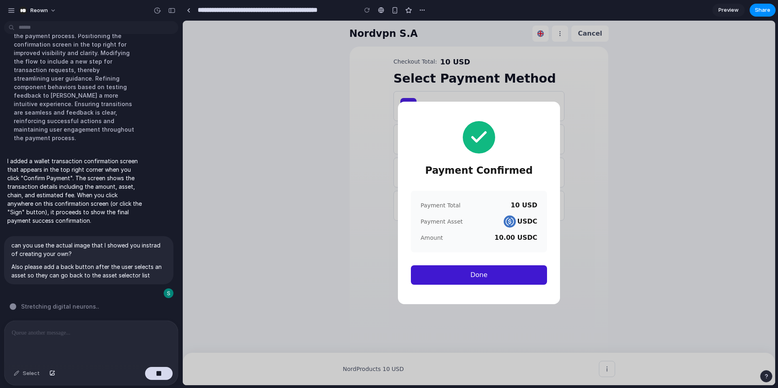
click at [484, 274] on button "Done" at bounding box center [479, 275] width 136 height 19
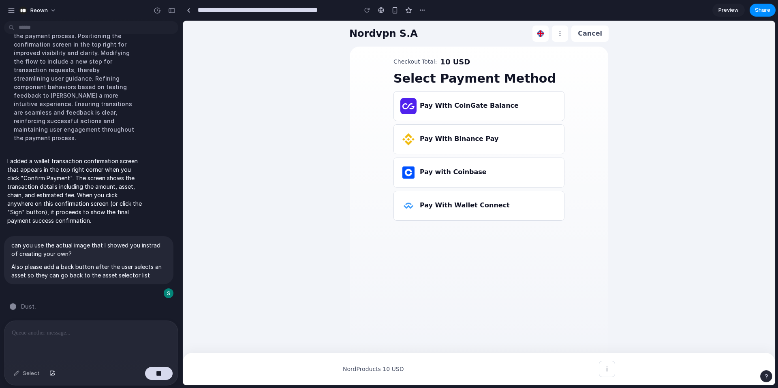
scroll to position [2441, 0]
click at [445, 203] on h3 "Pay With Wallet Connect" at bounding box center [465, 206] width 90 height 10
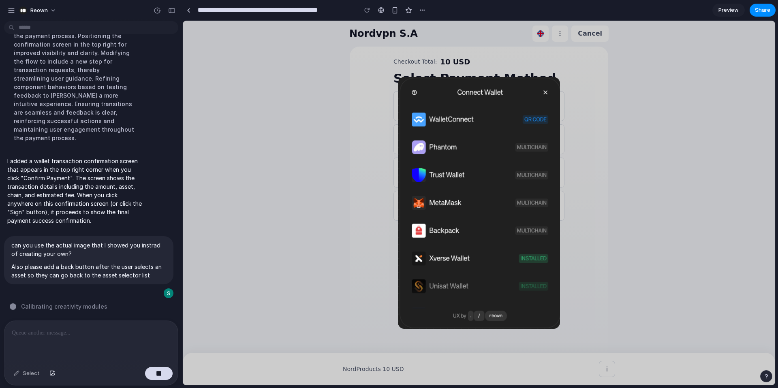
click at [454, 128] on img at bounding box center [479, 203] width 162 height 252
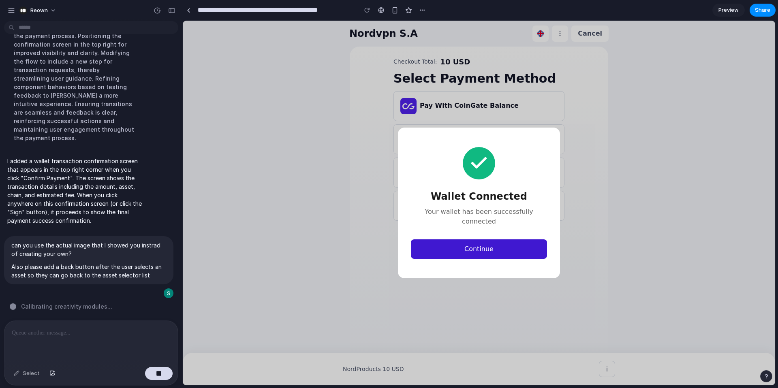
click at [485, 240] on button "Continue" at bounding box center [479, 249] width 136 height 19
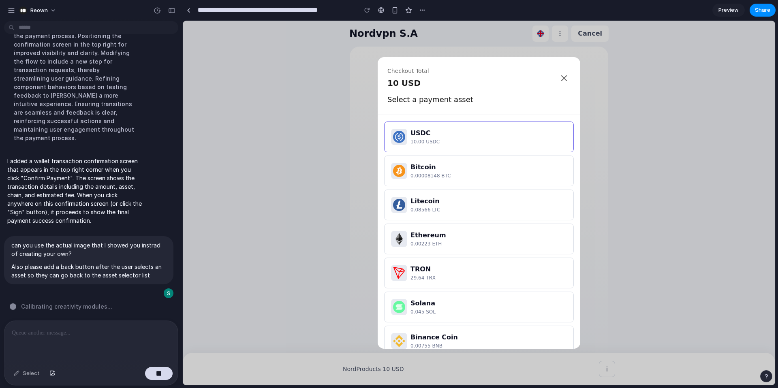
click at [467, 143] on p "10.00 USDC" at bounding box center [489, 141] width 156 height 7
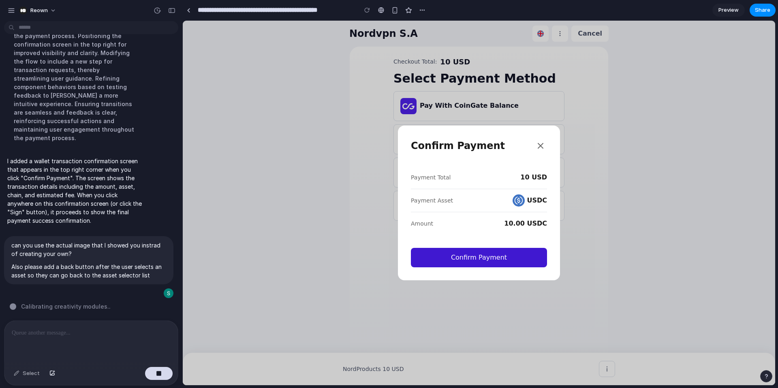
click at [502, 260] on button "Confirm Payment" at bounding box center [479, 257] width 136 height 19
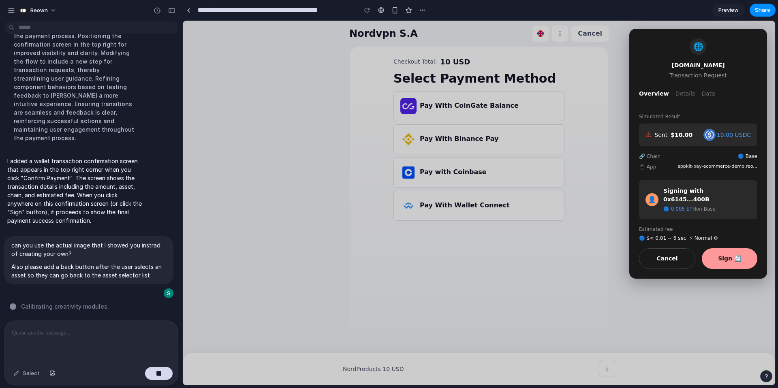
click at [729, 248] on button "Sign 🔄" at bounding box center [730, 258] width 56 height 21
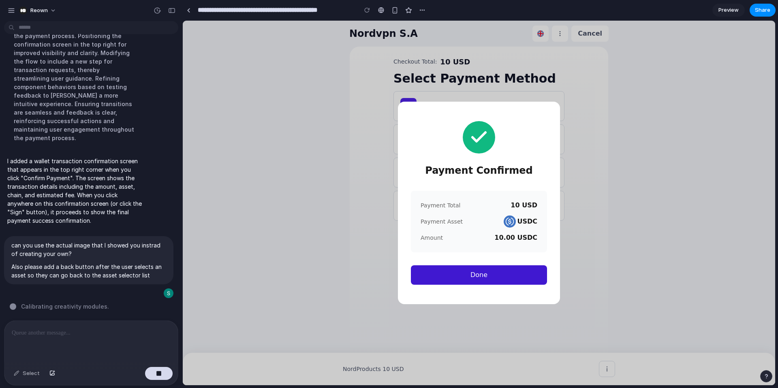
click at [516, 273] on button "Done" at bounding box center [479, 275] width 136 height 19
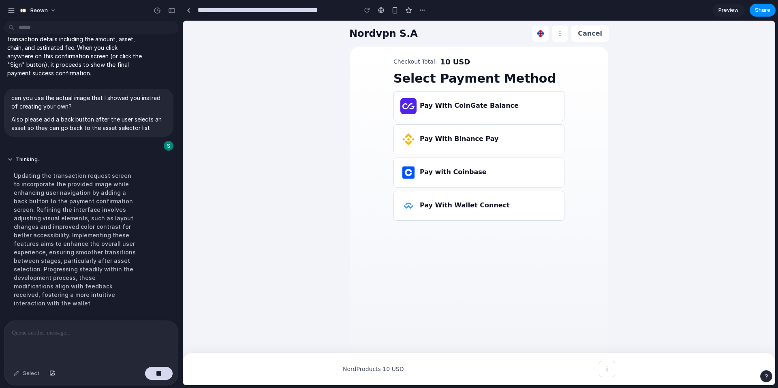
scroll to position [2528, 0]
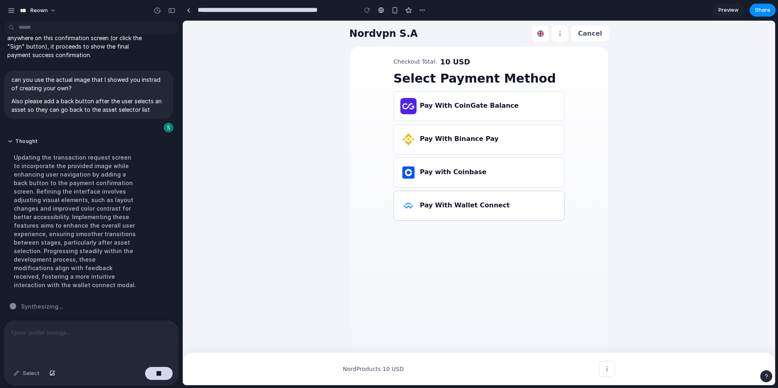
click at [466, 204] on h3 "Pay With Wallet Connect" at bounding box center [465, 206] width 90 height 10
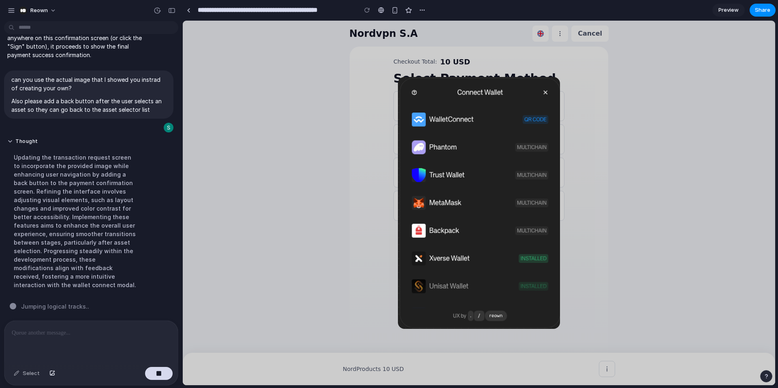
click at [126, 257] on div "Updating the transaction request screen to incorporate the provided image while…" at bounding box center [74, 221] width 135 height 146
click at [450, 114] on img at bounding box center [479, 203] width 162 height 252
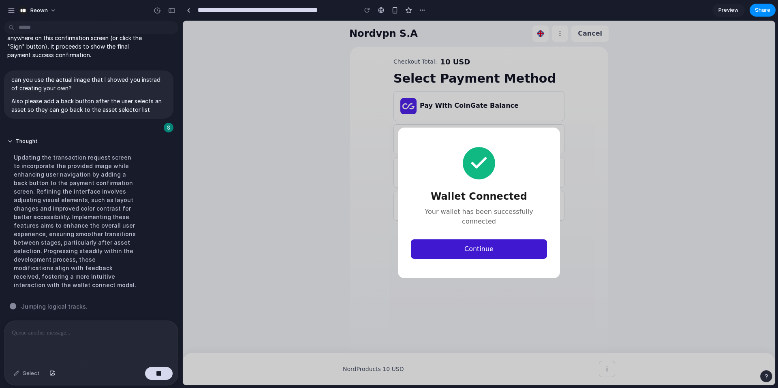
click at [496, 247] on button "Continue" at bounding box center [479, 249] width 136 height 19
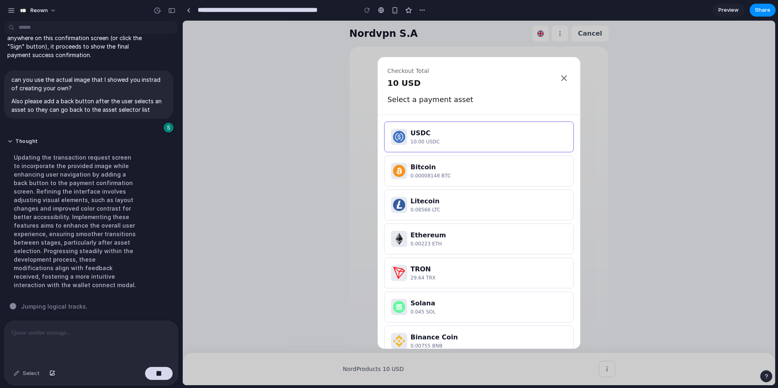
click at [463, 143] on p "10.00 USDC" at bounding box center [489, 141] width 156 height 7
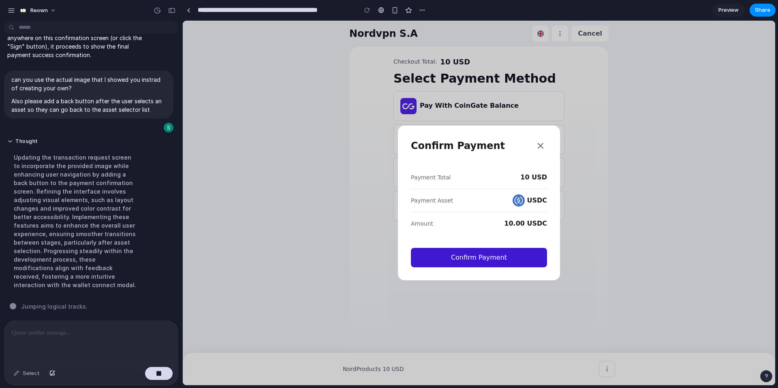
click at [521, 255] on button "Confirm Payment" at bounding box center [479, 257] width 136 height 19
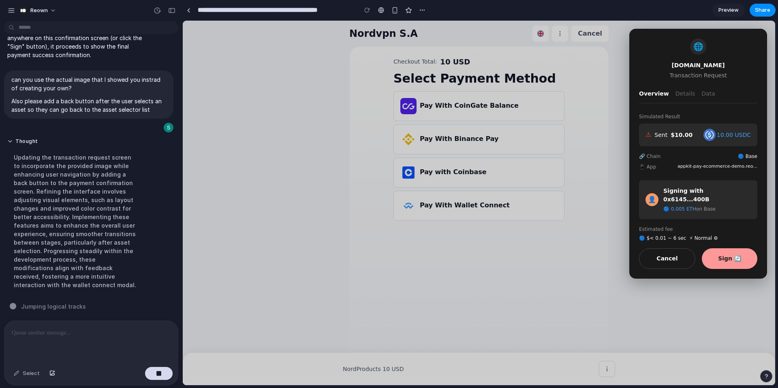
click at [728, 248] on button "Sign 🔄" at bounding box center [730, 258] width 56 height 21
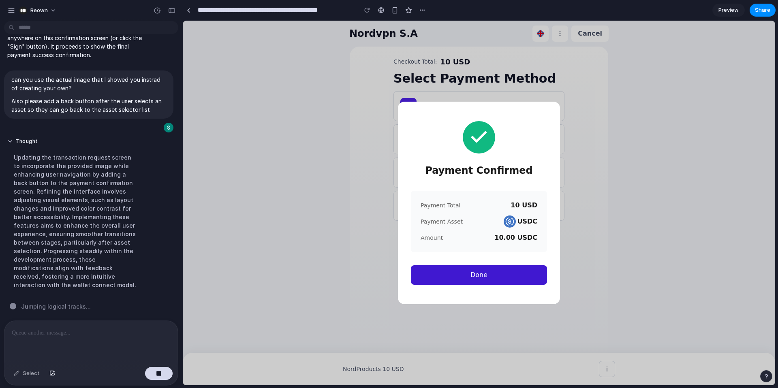
click at [488, 274] on button "Done" at bounding box center [479, 275] width 136 height 19
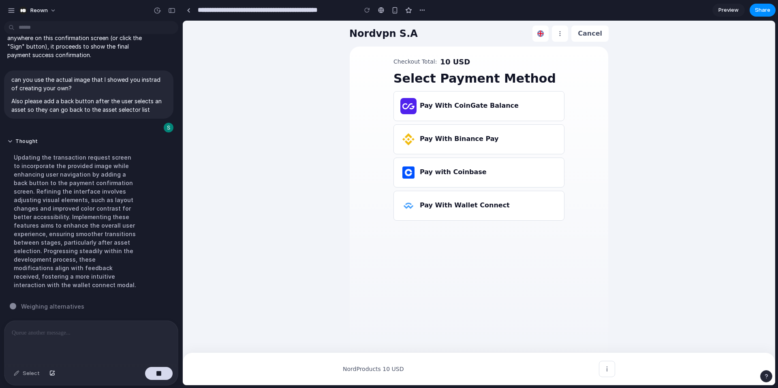
click at [72, 343] on div at bounding box center [90, 342] width 173 height 43
click at [156, 375] on div "button" at bounding box center [159, 374] width 6 height 6
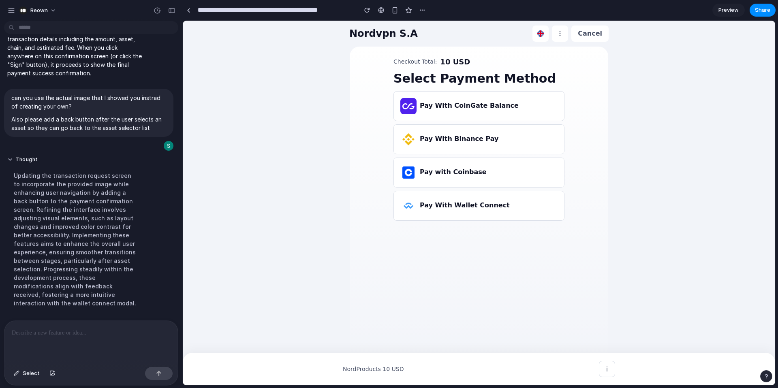
click at [72, 336] on p at bounding box center [91, 333] width 159 height 10
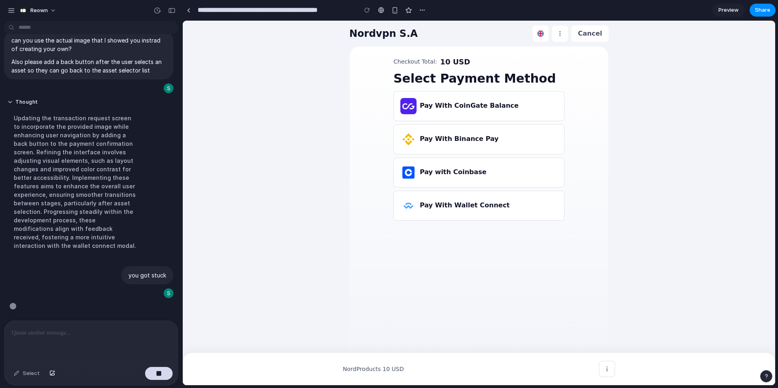
scroll to position [2528, 0]
click at [450, 208] on h3 "Pay With Wallet Connect" at bounding box center [465, 206] width 90 height 10
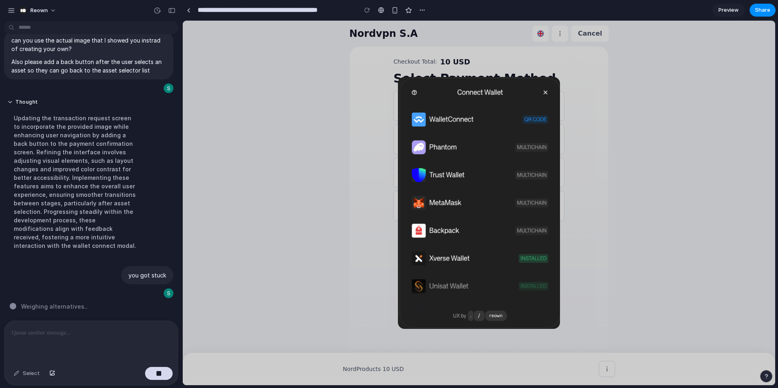
click at [462, 116] on img at bounding box center [479, 203] width 162 height 252
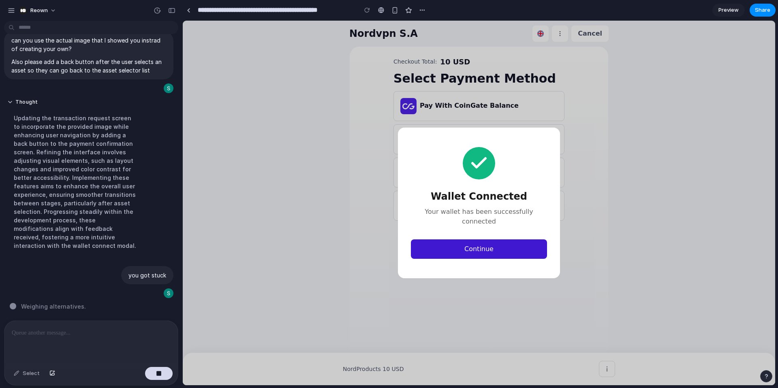
click at [510, 249] on button "Continue" at bounding box center [479, 249] width 136 height 19
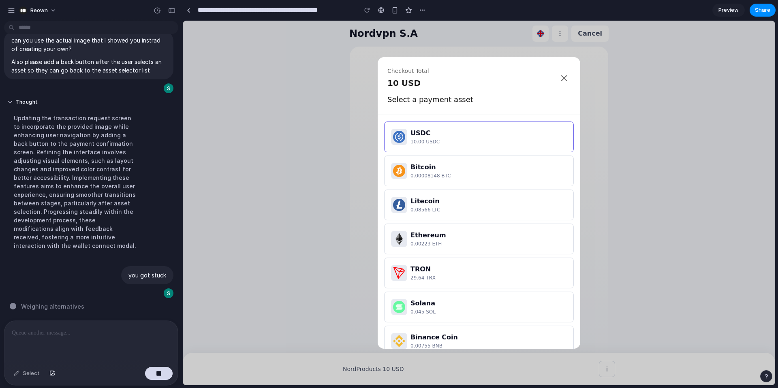
click at [458, 144] on p "10.00 USDC" at bounding box center [489, 141] width 156 height 7
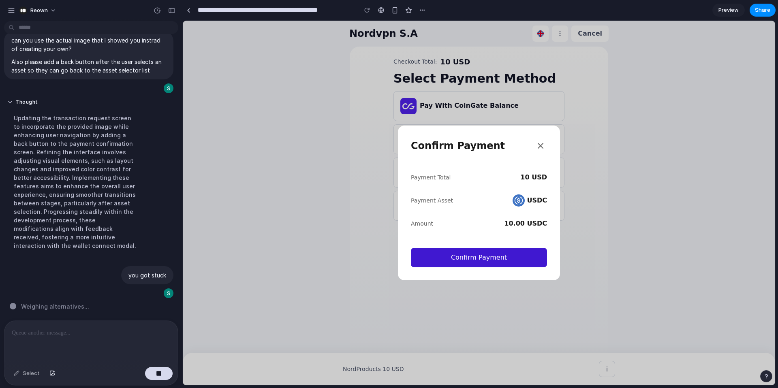
drag, startPoint x: 500, startPoint y: 252, endPoint x: 507, endPoint y: 249, distance: 7.3
click at [500, 252] on button "Confirm Payment" at bounding box center [479, 257] width 136 height 19
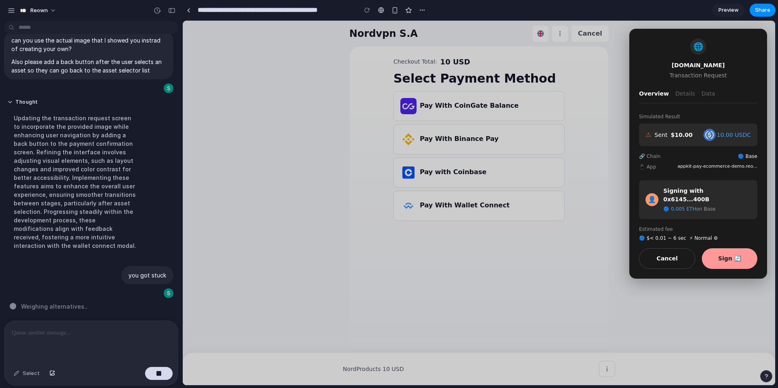
click at [718, 248] on button "Sign 🔄" at bounding box center [730, 258] width 56 height 21
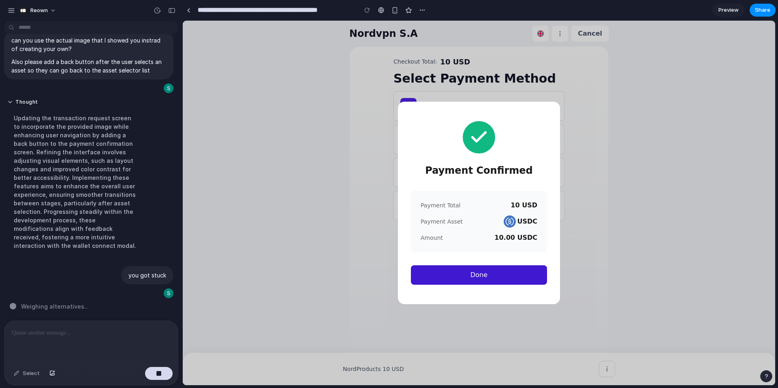
click at [509, 272] on button "Done" at bounding box center [479, 275] width 136 height 19
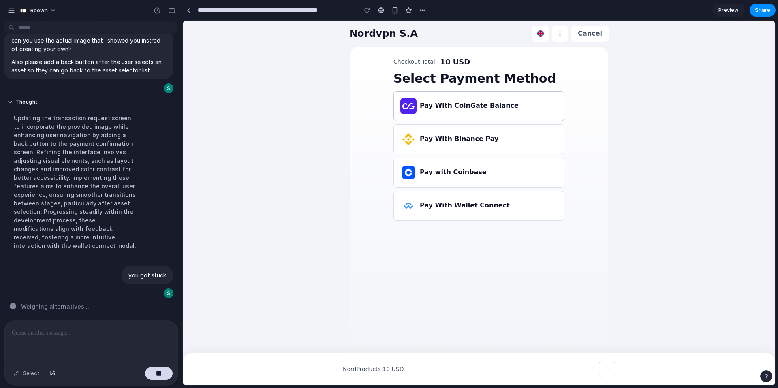
click at [430, 105] on h3 "Pay With CoinGate Balance" at bounding box center [469, 106] width 99 height 10
click at [449, 213] on div "Pay With Wallet Connect" at bounding box center [479, 205] width 170 height 29
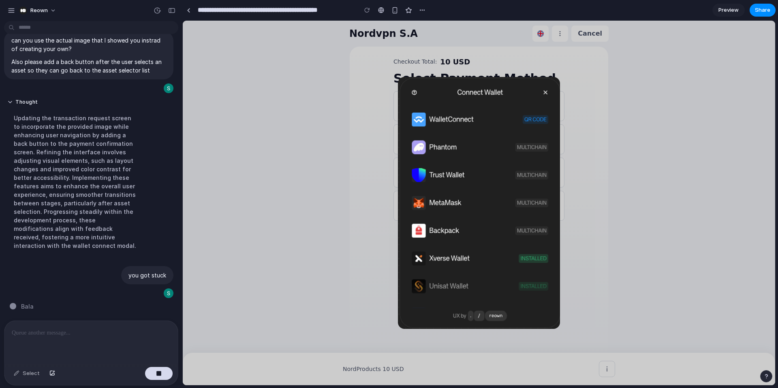
click at [441, 116] on img at bounding box center [479, 203] width 162 height 252
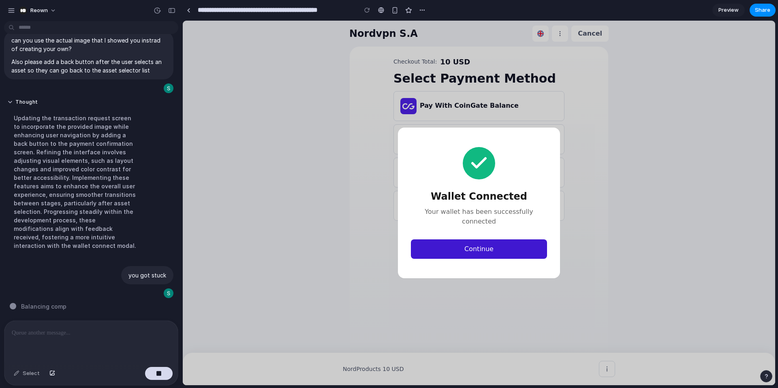
click at [461, 245] on button "Continue" at bounding box center [479, 249] width 136 height 19
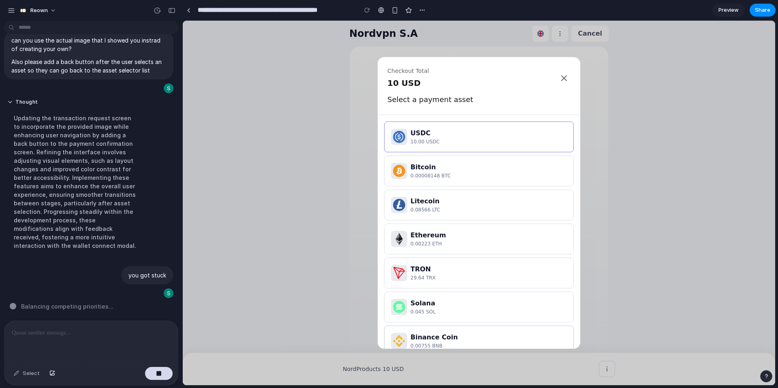
click at [444, 340] on div "Binance Coin" at bounding box center [489, 338] width 156 height 10
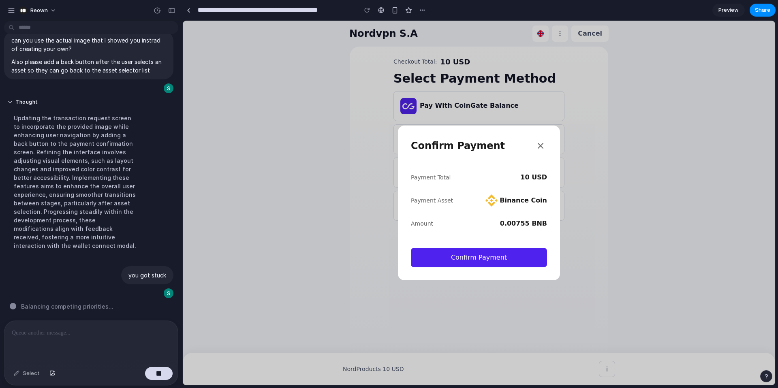
click at [541, 144] on icon at bounding box center [541, 146] width 10 height 10
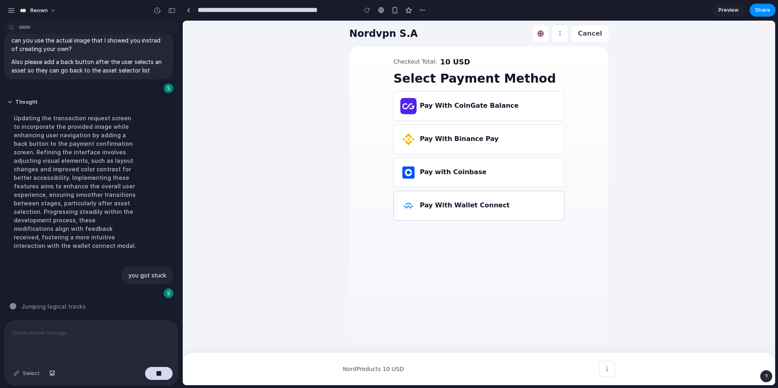
click at [485, 205] on h3 "Pay With Wallet Connect" at bounding box center [465, 206] width 90 height 10
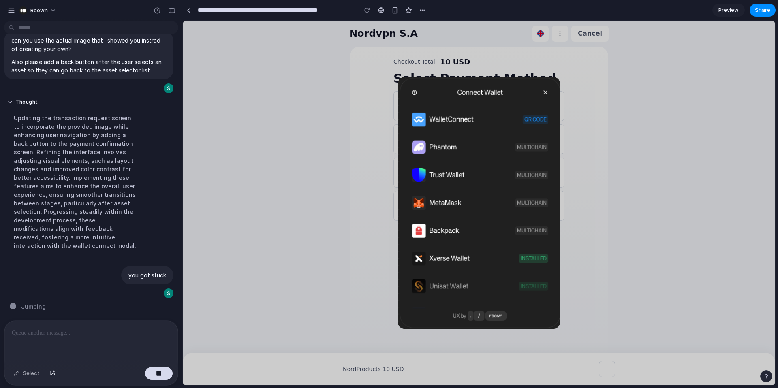
click at [465, 122] on img at bounding box center [479, 203] width 162 height 252
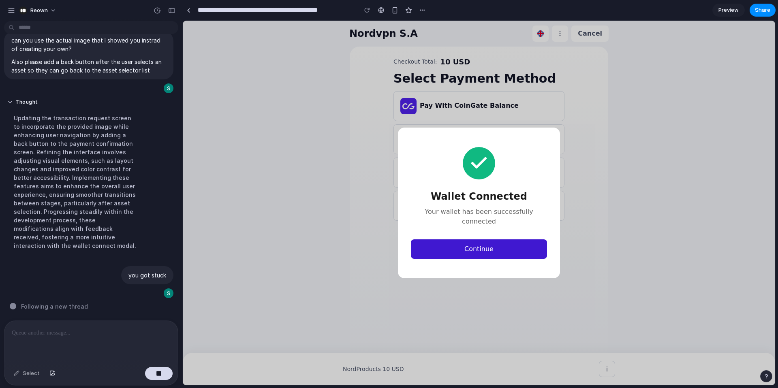
click at [480, 246] on button "Continue" at bounding box center [479, 249] width 136 height 19
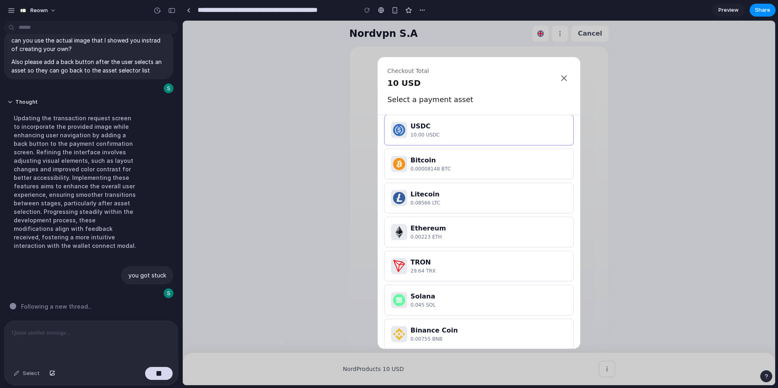
scroll to position [0, 0]
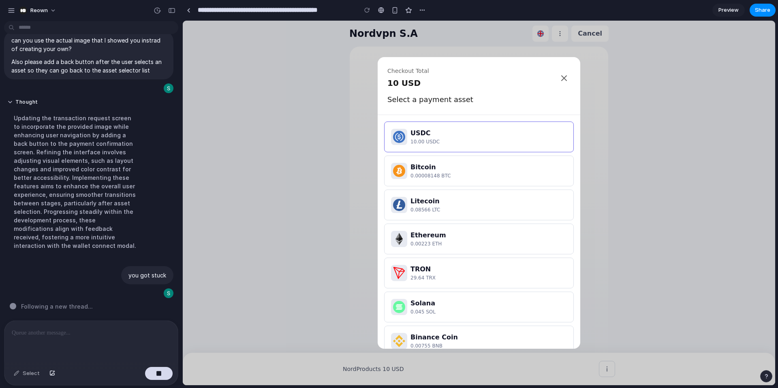
click at [454, 137] on div "USDC" at bounding box center [489, 133] width 156 height 10
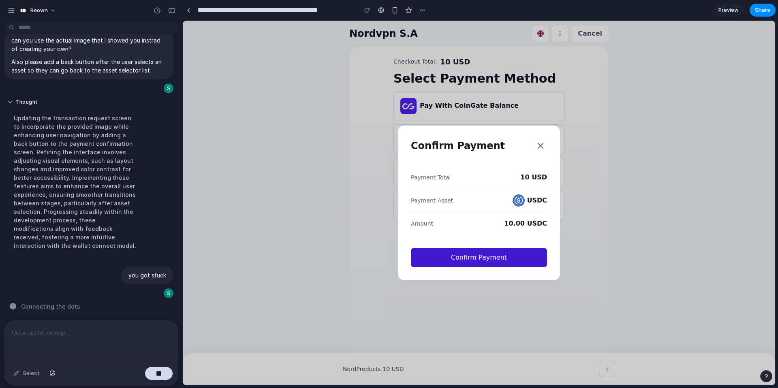
click at [461, 255] on button "Confirm Payment" at bounding box center [479, 257] width 136 height 19
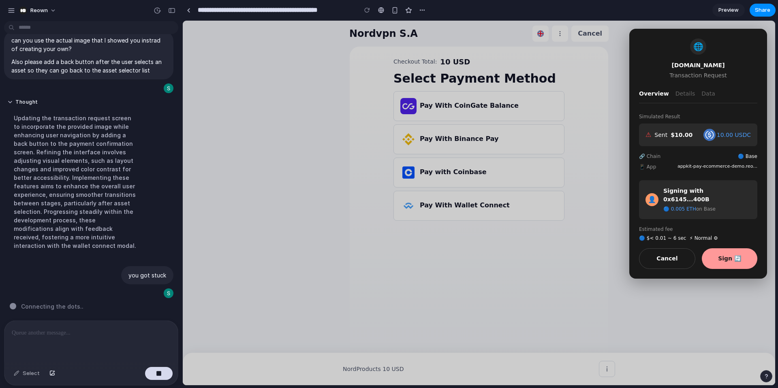
click at [725, 248] on button "Sign 🔄" at bounding box center [730, 258] width 56 height 21
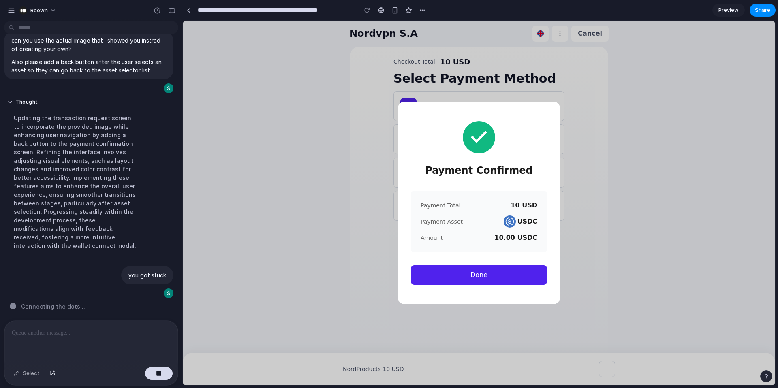
scroll to position [3, 0]
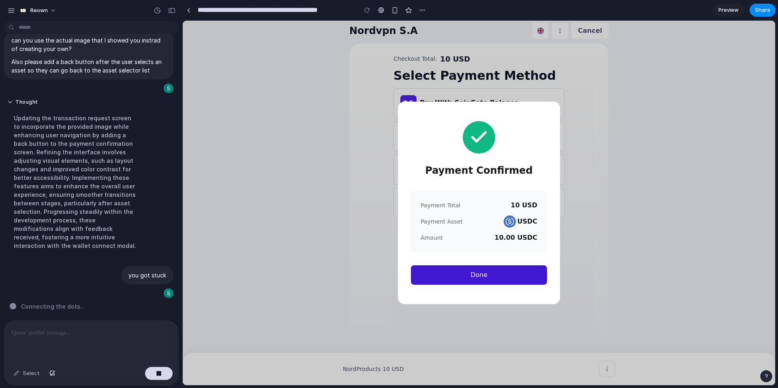
click at [471, 269] on button "Done" at bounding box center [479, 275] width 136 height 19
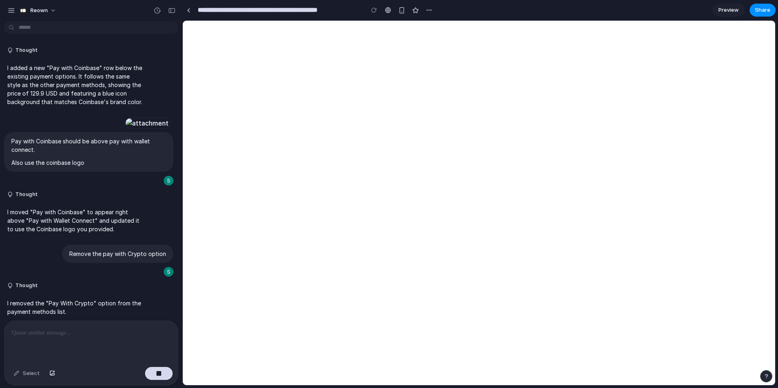
scroll to position [2388, 0]
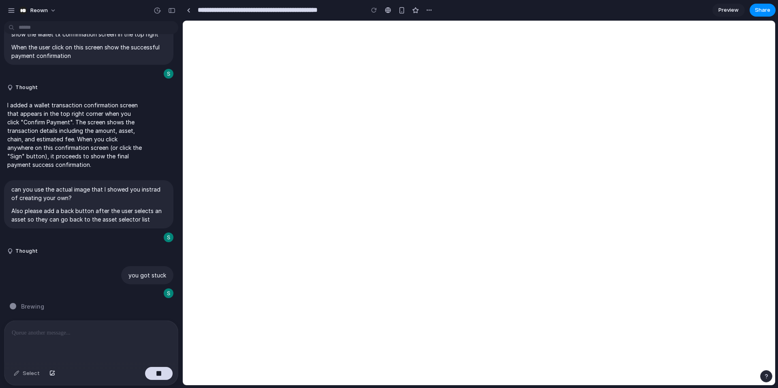
click at [68, 333] on p at bounding box center [91, 333] width 159 height 10
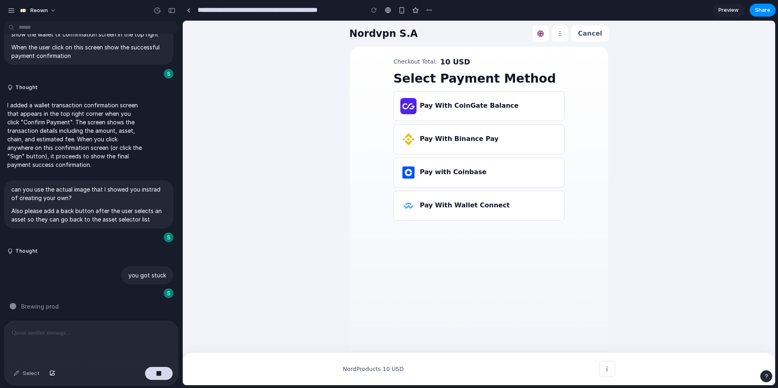
scroll to position [0, 0]
click at [151, 374] on button "button" at bounding box center [159, 373] width 28 height 13
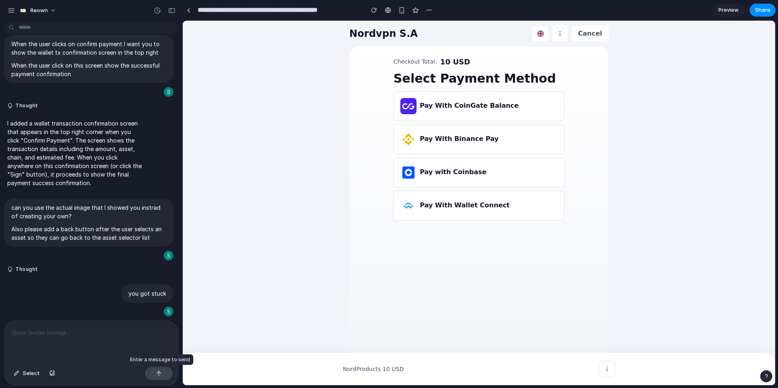
scroll to position [2369, 0]
click at [93, 242] on p "Also please add a back button after the user selects an asset so they can go ba…" at bounding box center [88, 233] width 155 height 17
drag, startPoint x: 78, startPoint y: 213, endPoint x: 8, endPoint y: 208, distance: 70.7
click at [8, 208] on div "can you use the actual image that I showed you instrad of creating your own? Al…" at bounding box center [88, 223] width 169 height 48
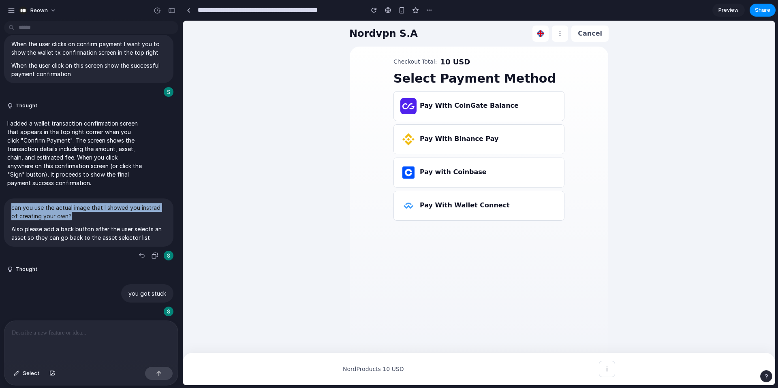
copy p "can you use the actual image that I showed you instrad of creating your own?"
click at [51, 334] on p at bounding box center [91, 333] width 159 height 10
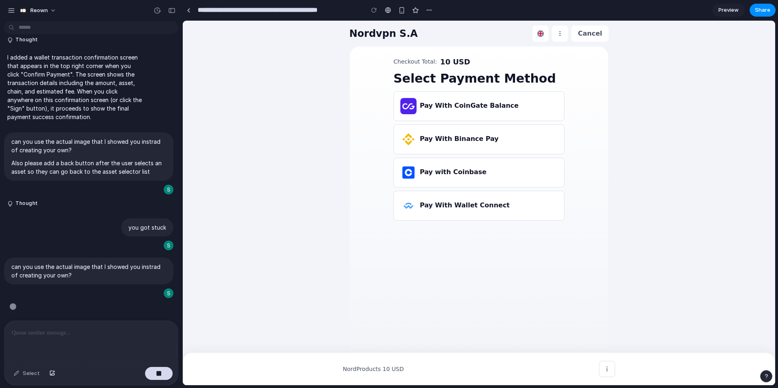
scroll to position [2419, 0]
click at [465, 207] on h3 "Pay With Wallet Connect" at bounding box center [465, 206] width 90 height 10
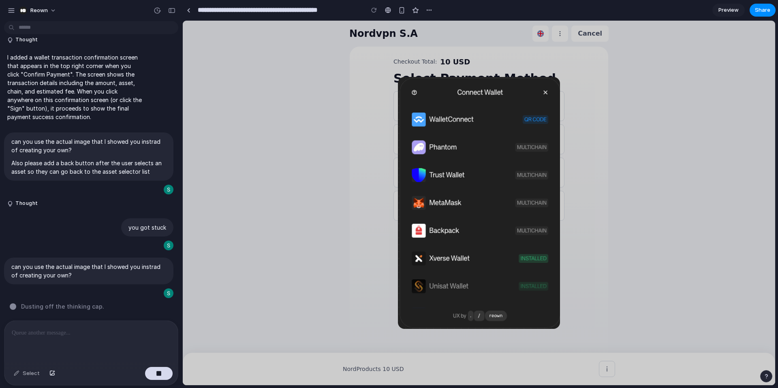
click at [545, 92] on img at bounding box center [479, 203] width 162 height 252
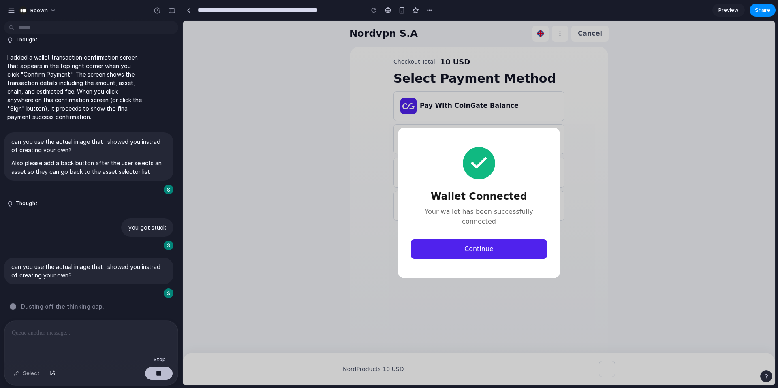
click at [167, 371] on button "button" at bounding box center [159, 373] width 28 height 13
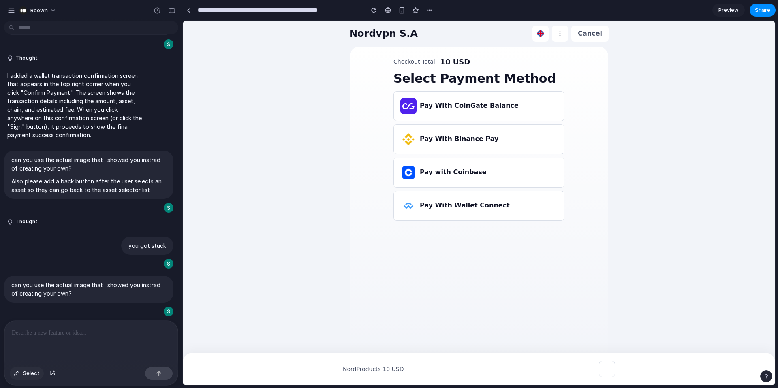
scroll to position [0, 0]
click at [21, 374] on button "Select" at bounding box center [27, 373] width 34 height 13
click at [471, 206] on div at bounding box center [479, 203] width 593 height 365
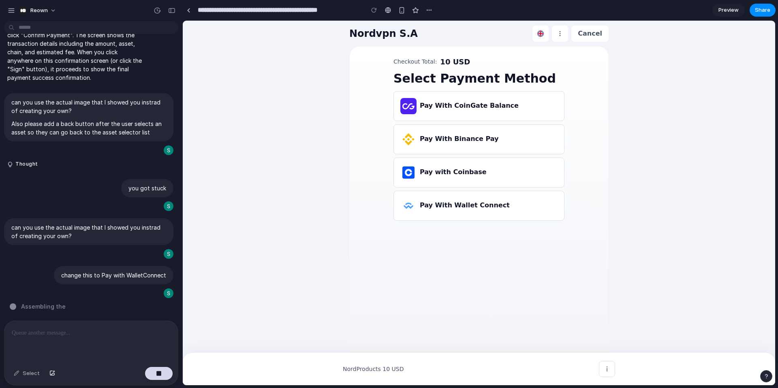
scroll to position [2406, 0]
click at [13, 10] on div "button" at bounding box center [11, 10] width 7 height 7
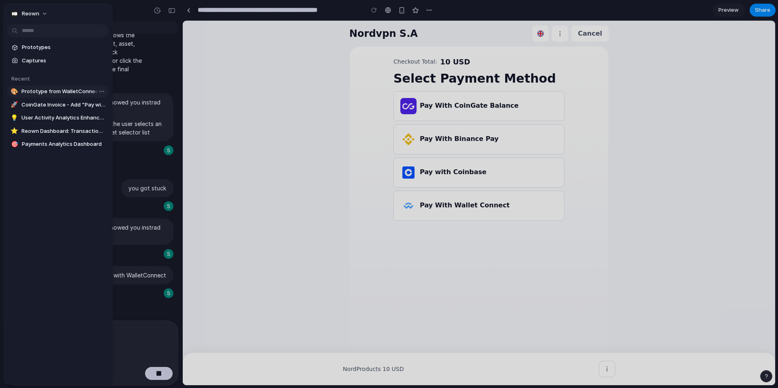
click at [35, 89] on span "Prototype from WalletConnect Network Profile" at bounding box center [63, 92] width 84 height 8
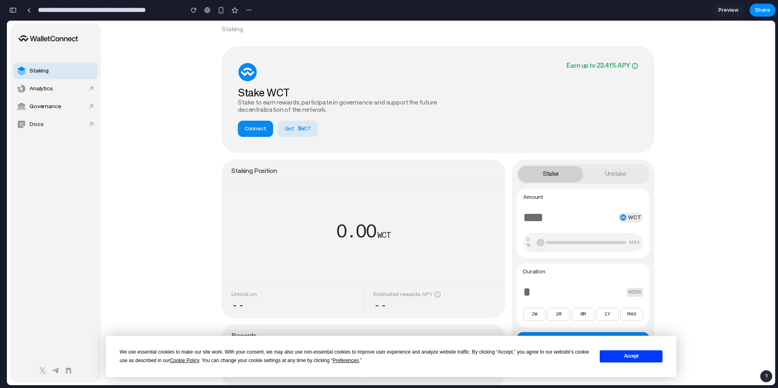
click at [13, 11] on div "button" at bounding box center [12, 10] width 7 height 6
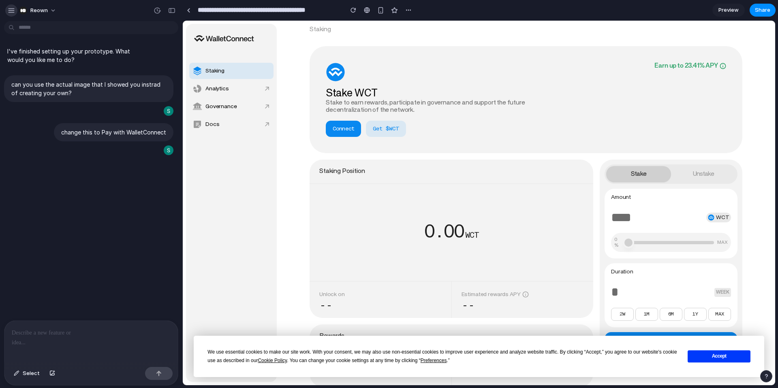
click at [13, 11] on div "**********" at bounding box center [389, 194] width 778 height 388
click at [12, 9] on div "button" at bounding box center [11, 10] width 7 height 7
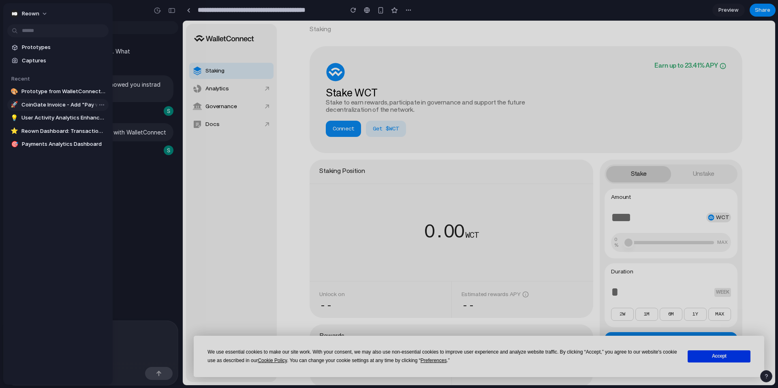
click at [39, 101] on span "CoinGate Invoice - Add "Pay with Coinbase" Option" at bounding box center [63, 105] width 84 height 8
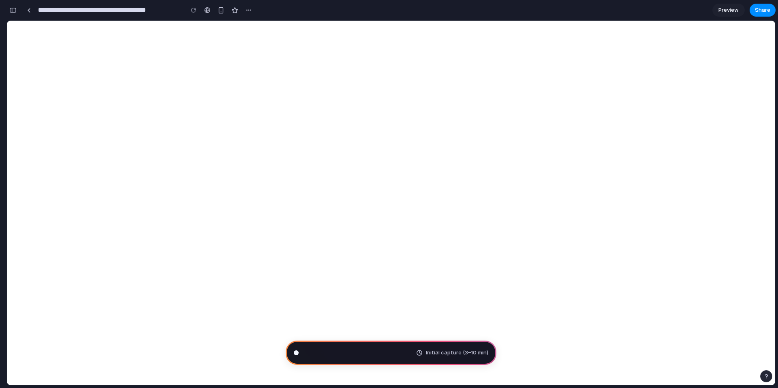
type input "**********"
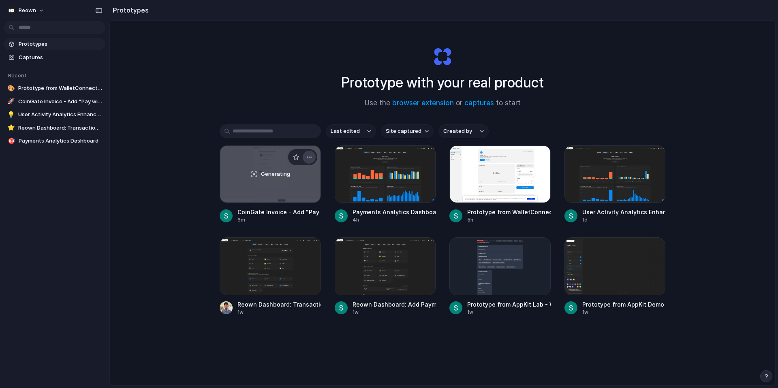
click at [307, 157] on div "button" at bounding box center [309, 157] width 6 height 6
click at [282, 175] on span "Open in new tab" at bounding box center [291, 175] width 42 height 8
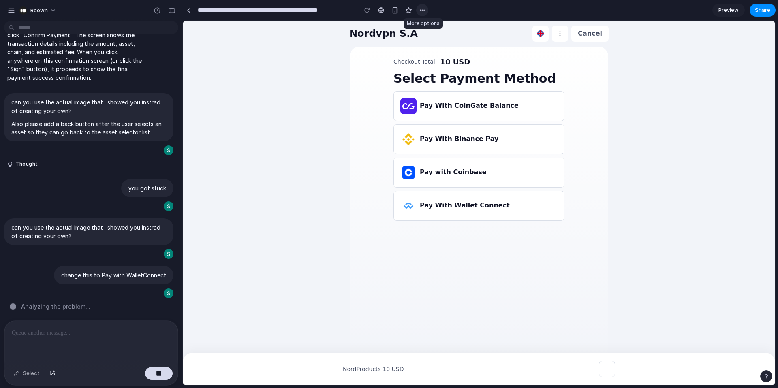
click at [420, 9] on div "button" at bounding box center [422, 10] width 6 height 6
click at [427, 28] on div at bounding box center [424, 28] width 6 height 6
click at [426, 28] on div at bounding box center [424, 28] width 6 height 6
click at [424, 7] on div "Duplicate Delete" at bounding box center [389, 194] width 778 height 388
click at [160, 376] on div "button" at bounding box center [159, 374] width 6 height 6
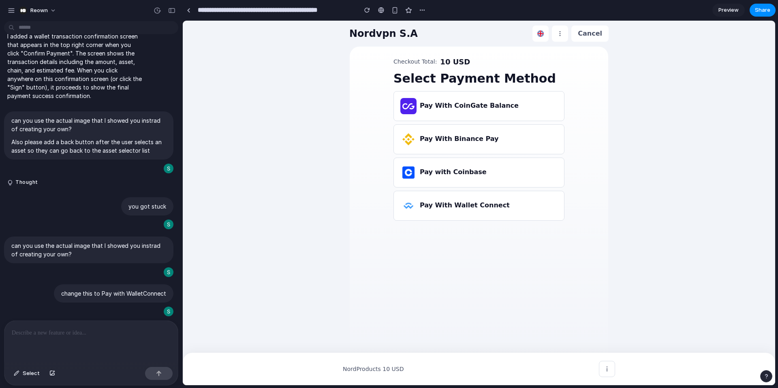
click at [52, 334] on p at bounding box center [91, 333] width 159 height 10
click at [51, 333] on p "**********" at bounding box center [91, 333] width 159 height 10
click at [125, 330] on p "**********" at bounding box center [91, 333] width 159 height 10
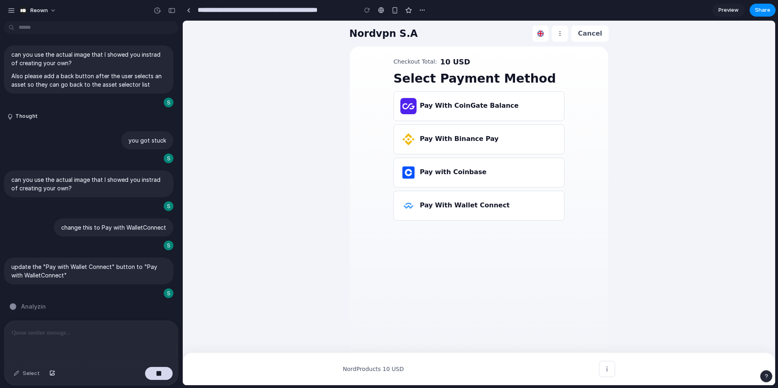
scroll to position [2283, 0]
